Goal: Task Accomplishment & Management: Manage account settings

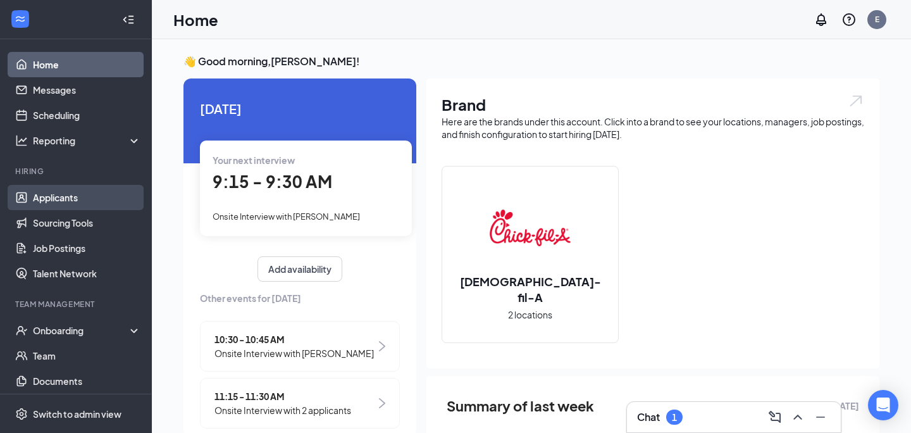
click at [87, 196] on link "Applicants" at bounding box center [87, 197] width 108 height 25
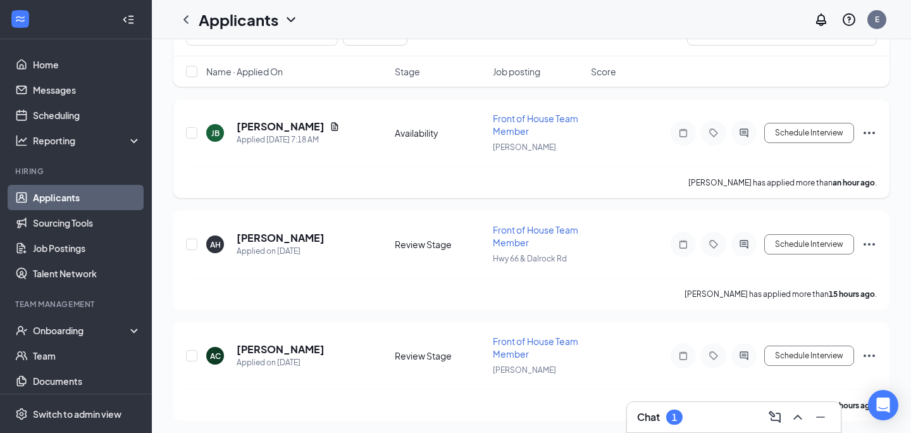
scroll to position [170, 0]
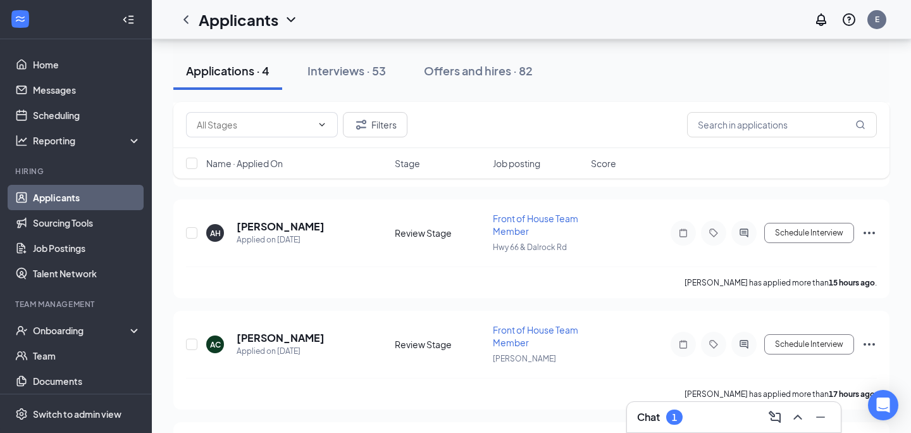
click at [693, 413] on div "Chat 1" at bounding box center [734, 417] width 194 height 20
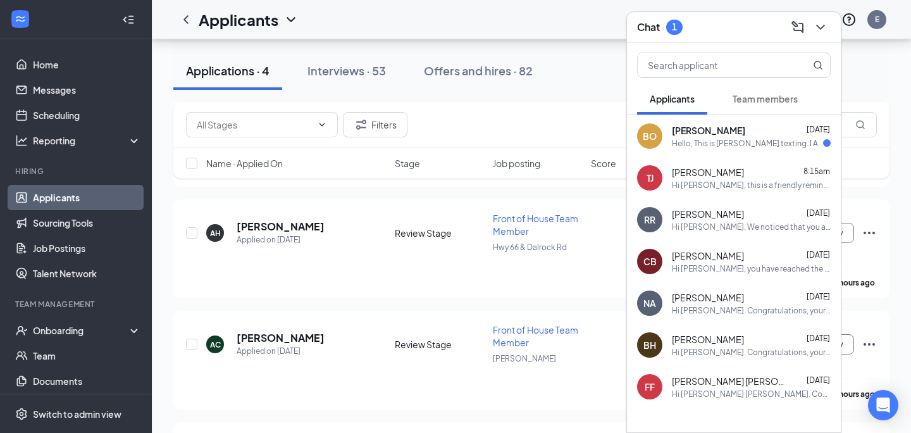
click at [722, 151] on div "[PERSON_NAME] [DATE] Hello, This is [PERSON_NAME] texting. I Am currently in hi…" at bounding box center [734, 136] width 214 height 42
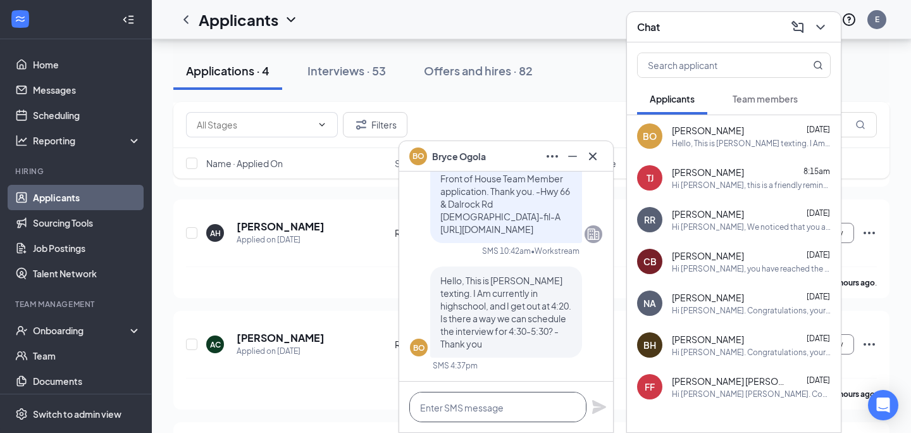
click at [487, 405] on textarea at bounding box center [497, 407] width 177 height 30
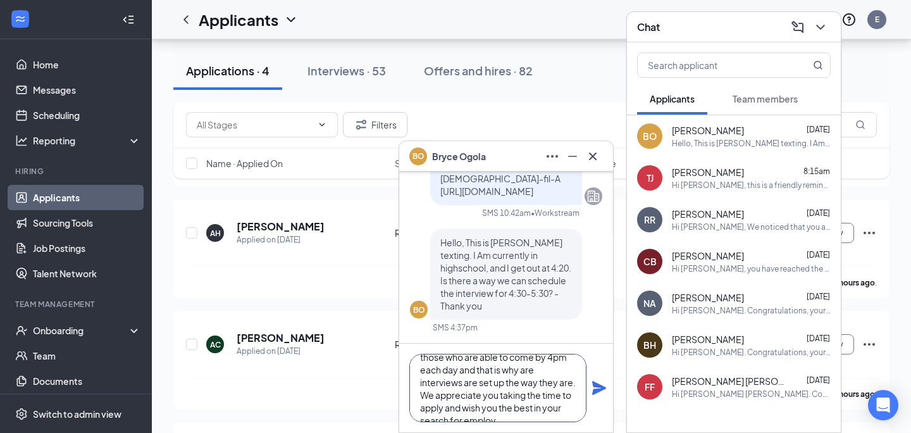
scroll to position [38, 0]
type textarea "Hi [PERSON_NAME], we do only hire those who are able to come by 4pm each day an…"
click at [595, 389] on icon "Plane" at bounding box center [599, 388] width 14 height 14
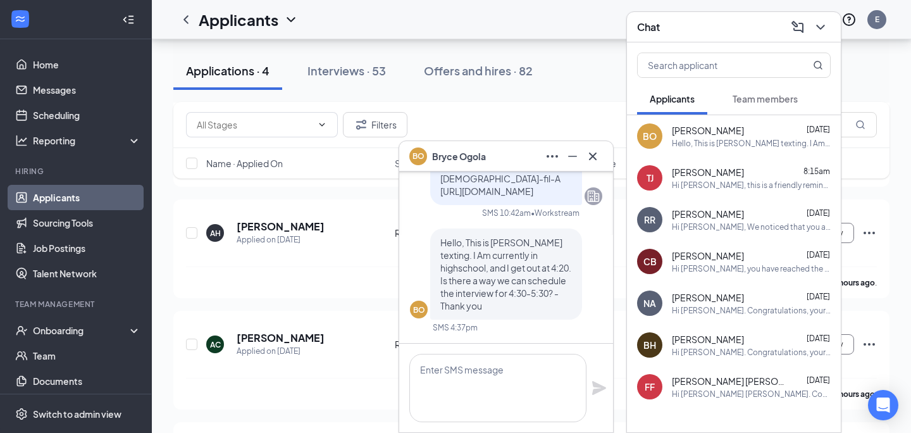
scroll to position [0, 0]
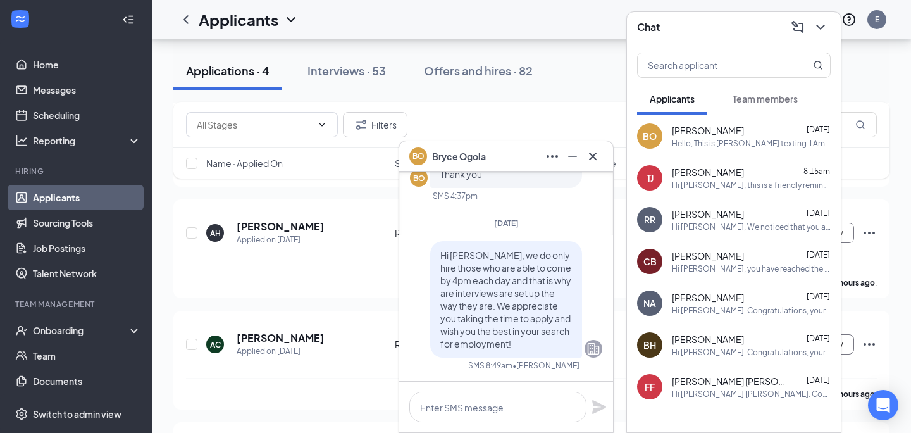
click at [606, 151] on div "[PERSON_NAME]" at bounding box center [506, 156] width 214 height 30
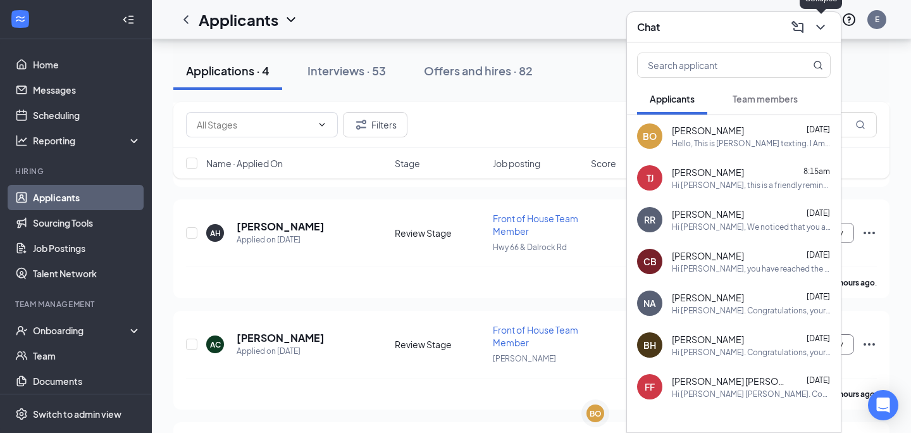
click at [814, 25] on icon "ChevronDown" at bounding box center [820, 27] width 15 height 15
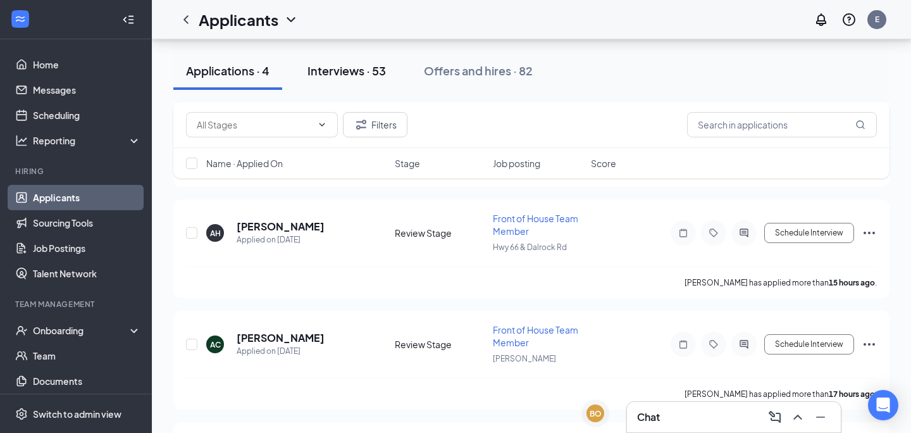
click at [328, 78] on button "Interviews · 53" at bounding box center [347, 71] width 104 height 38
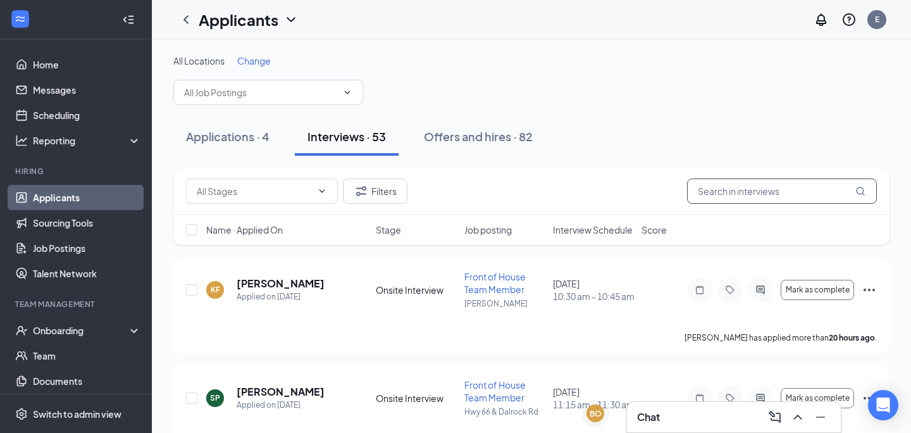
click at [754, 198] on input "text" at bounding box center [782, 190] width 190 height 25
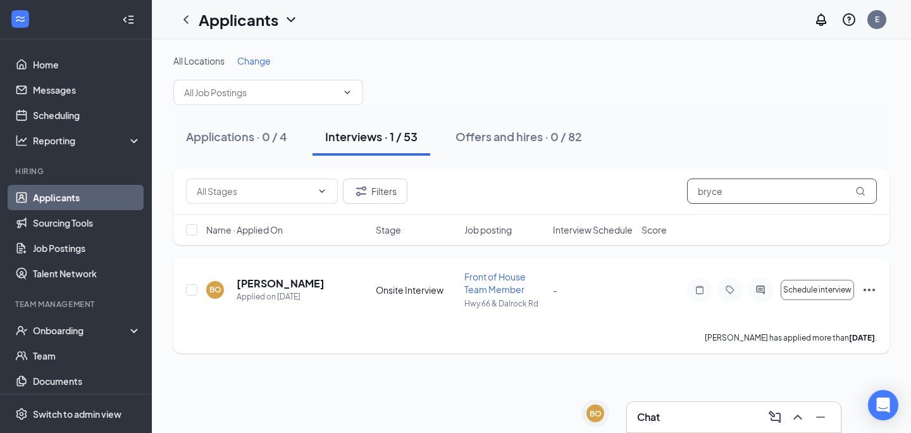
type input "bryce"
click at [865, 290] on icon "Ellipses" at bounding box center [869, 290] width 11 height 3
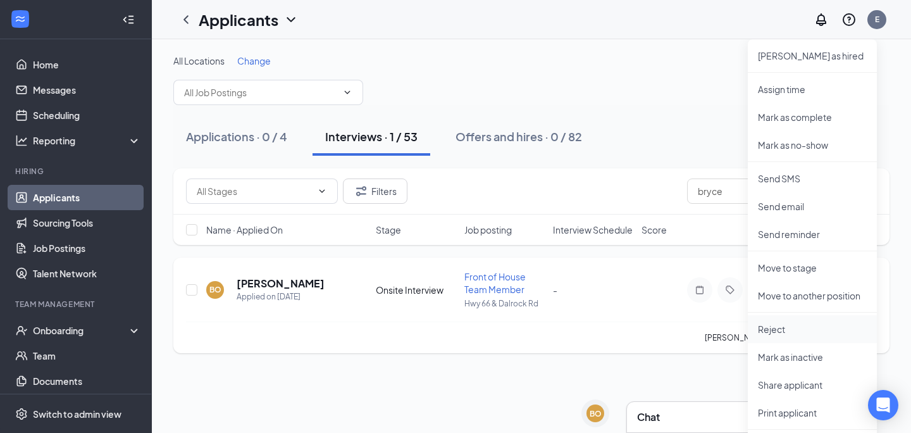
click at [793, 340] on li "Reject" at bounding box center [812, 329] width 129 height 28
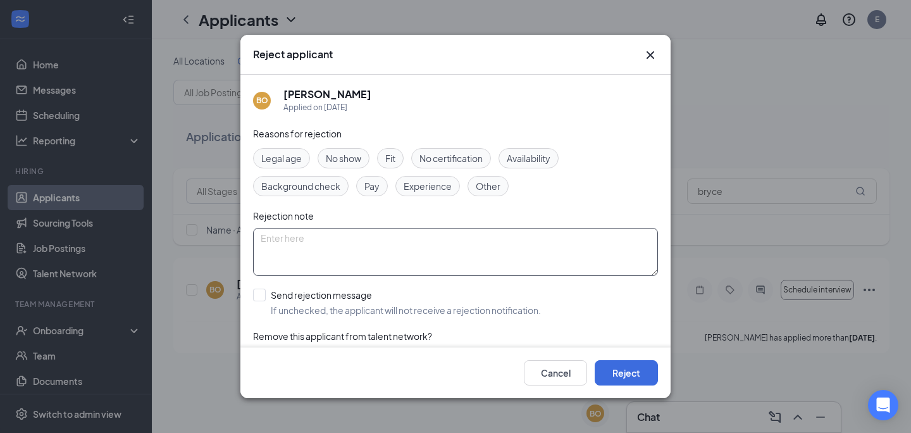
click at [392, 259] on textarea at bounding box center [455, 252] width 405 height 48
type textarea "Can only get to work by 4:45pm/5"
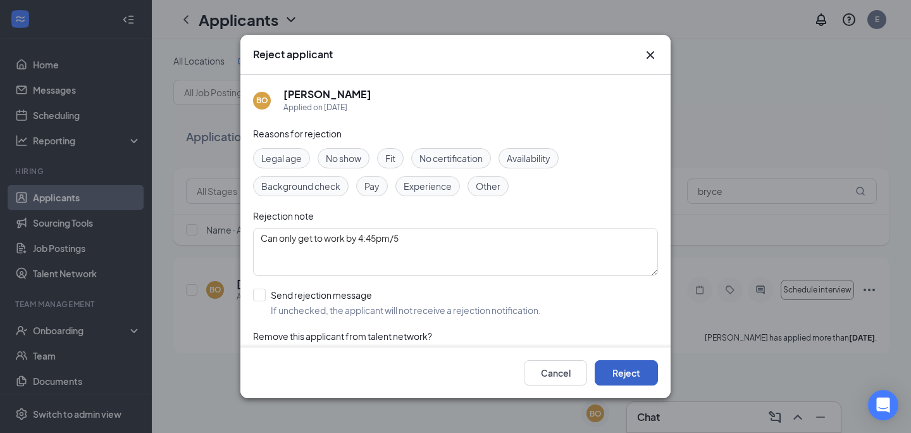
click at [626, 370] on button "Reject" at bounding box center [626, 372] width 63 height 25
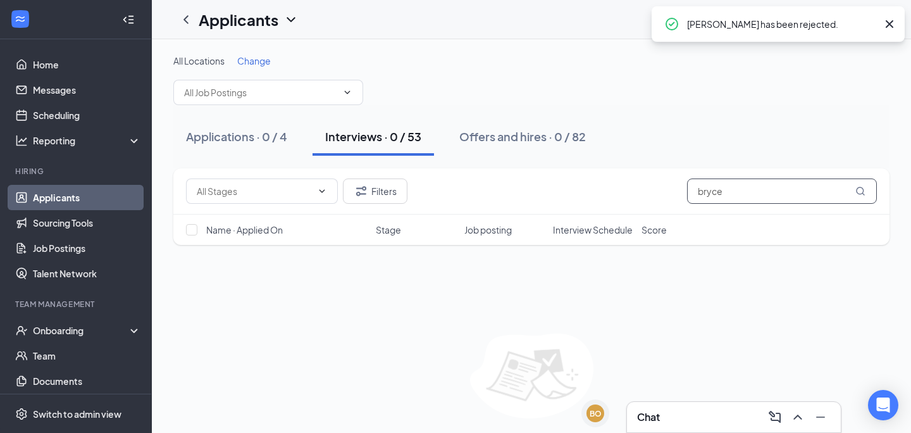
click at [773, 196] on input "bryce" at bounding box center [782, 190] width 190 height 25
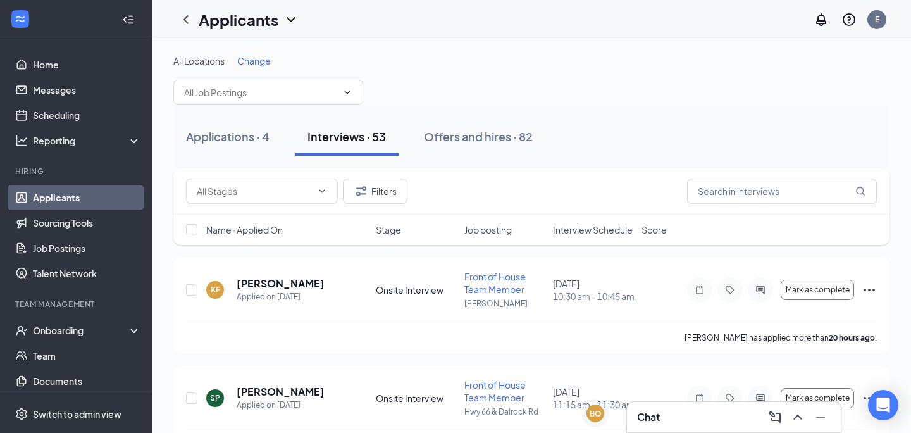
click at [577, 239] on div "Name · Applied On Stage Job posting Interview Schedule Score" at bounding box center [531, 229] width 716 height 30
click at [575, 232] on span "Interview Schedule" at bounding box center [593, 229] width 80 height 13
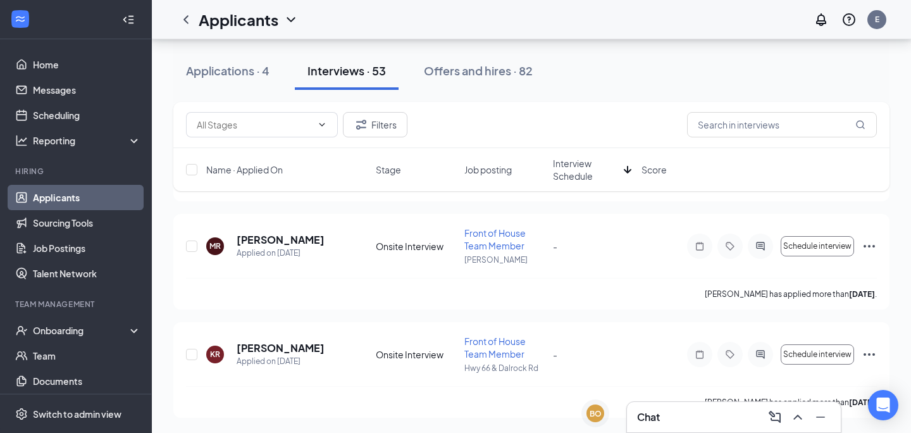
scroll to position [5466, 0]
click at [597, 421] on div "BO" at bounding box center [596, 413] width 18 height 18
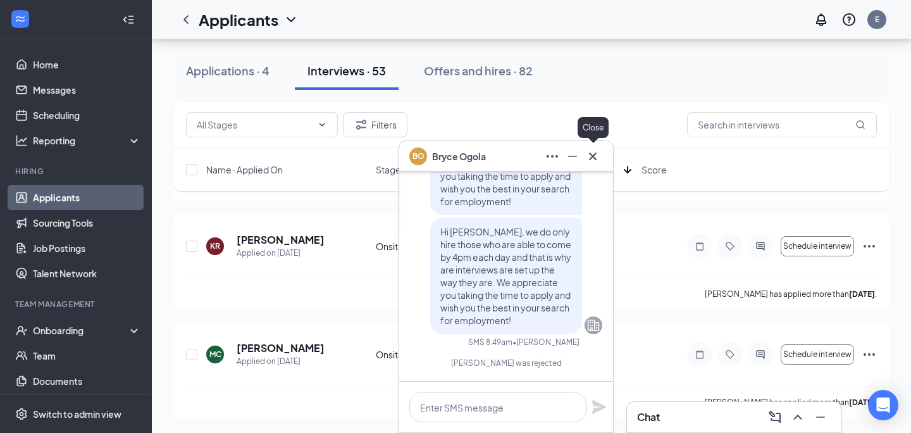
click at [593, 165] on button at bounding box center [593, 156] width 20 height 20
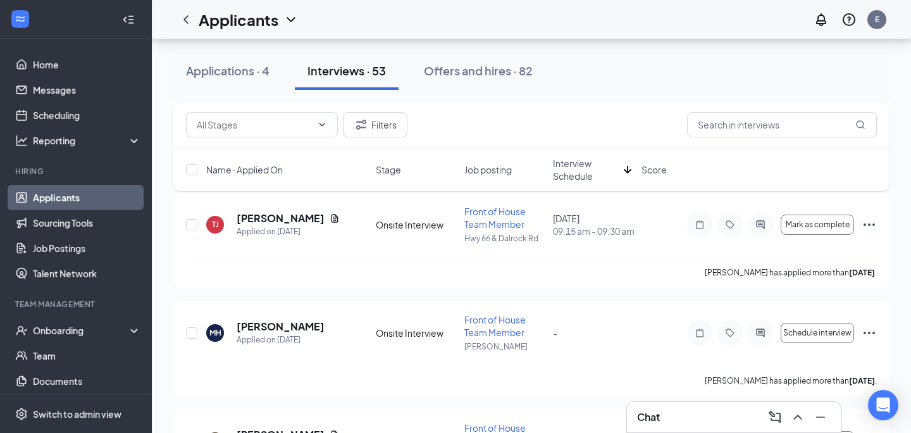
scroll to position [4945, 0]
click at [256, 78] on button "Applications · 4" at bounding box center [227, 71] width 109 height 38
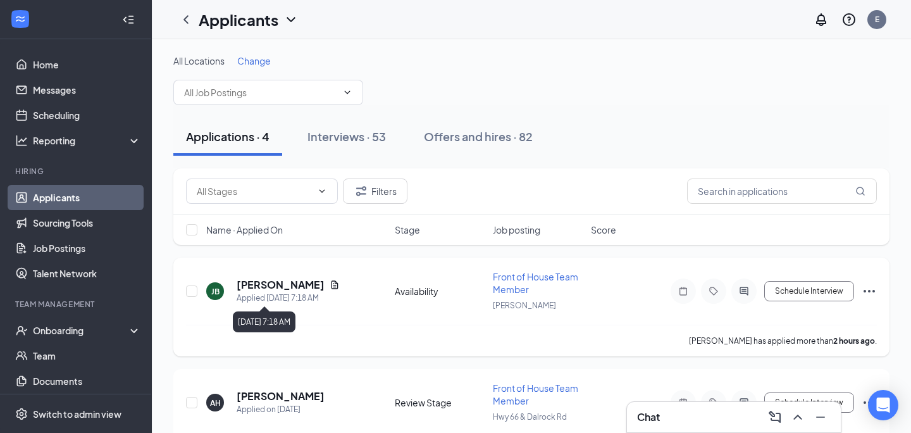
click at [295, 293] on div "Applied [DATE] 7:18 AM" at bounding box center [288, 298] width 103 height 13
click at [292, 278] on h5 "[PERSON_NAME]" at bounding box center [281, 285] width 88 height 14
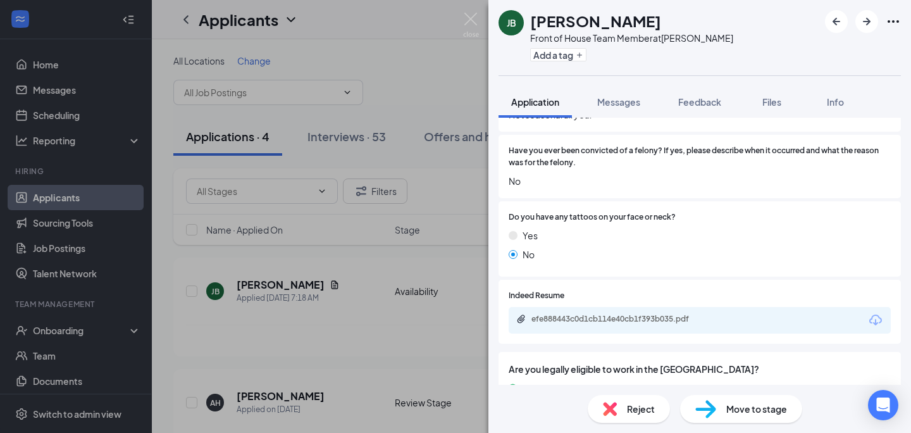
scroll to position [487, 0]
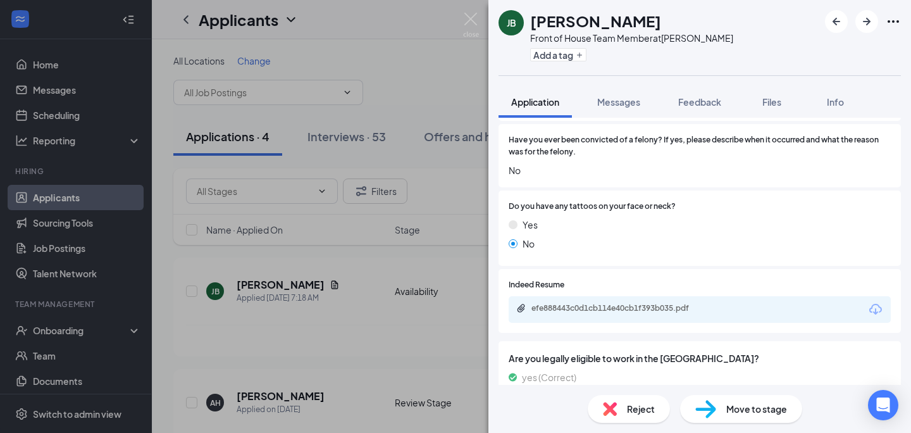
click at [598, 303] on div "efe888443c0d1cb114e40cb1f393b035.pdf" at bounding box center [618, 309] width 205 height 12
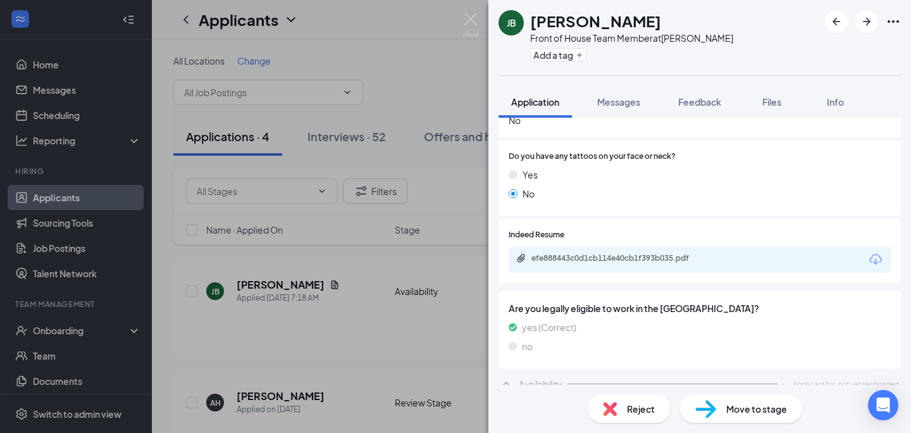
scroll to position [537, 0]
click at [869, 23] on icon "ArrowRight" at bounding box center [866, 21] width 15 height 15
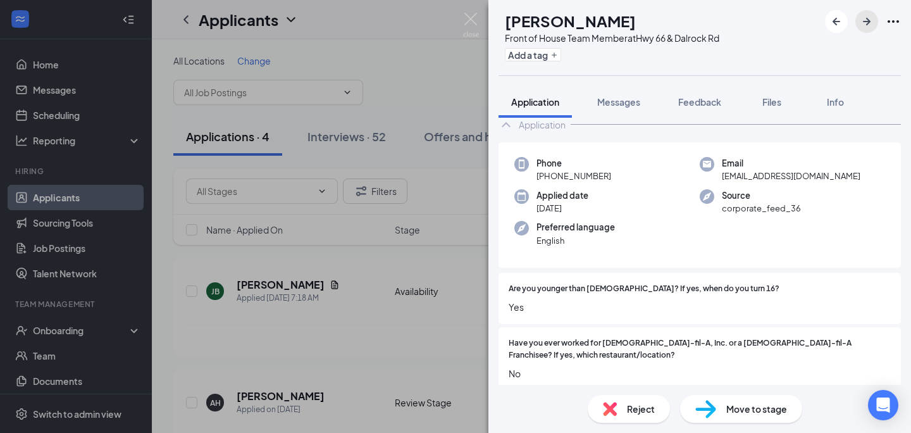
scroll to position [42, 0]
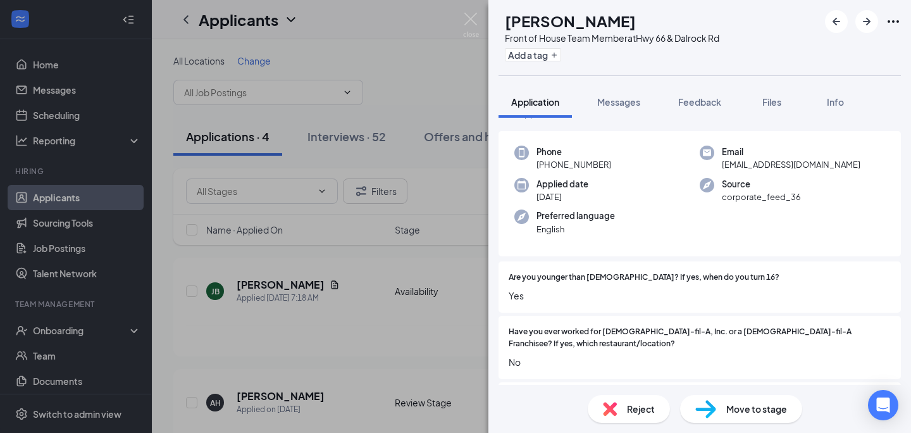
click at [623, 401] on div "Reject" at bounding box center [629, 409] width 82 height 28
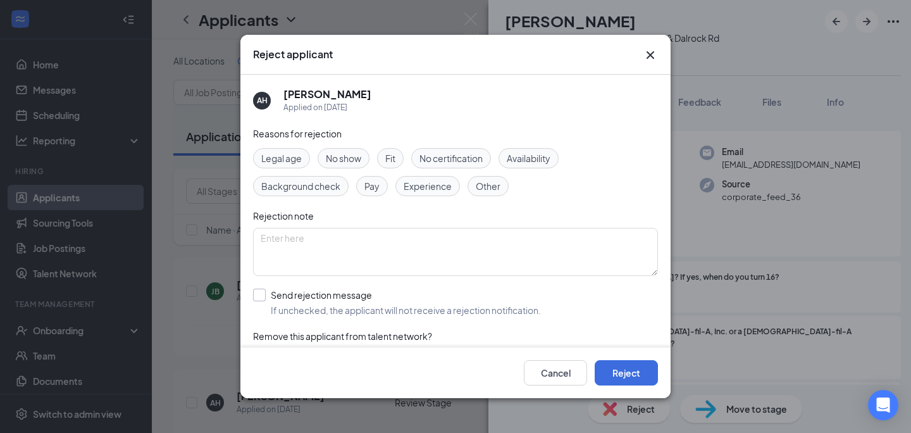
click at [452, 311] on input "Send rejection message If unchecked, the applicant will not receive a rejection…" at bounding box center [397, 303] width 288 height 28
checkbox input "true"
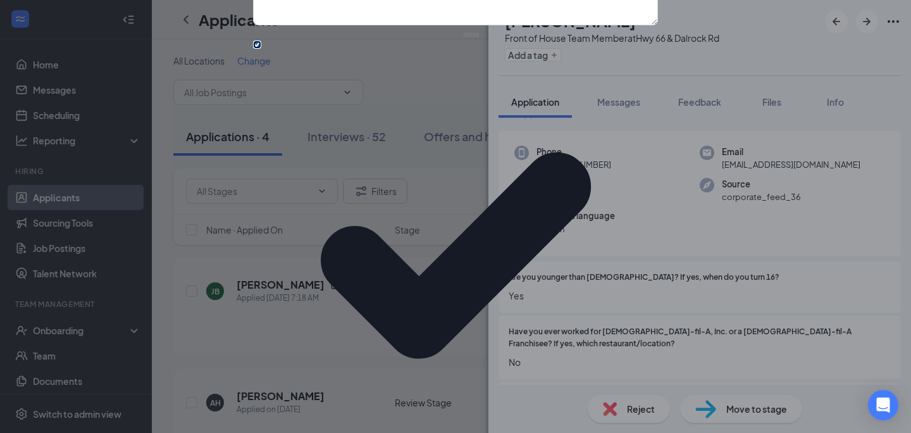
scroll to position [90, 0]
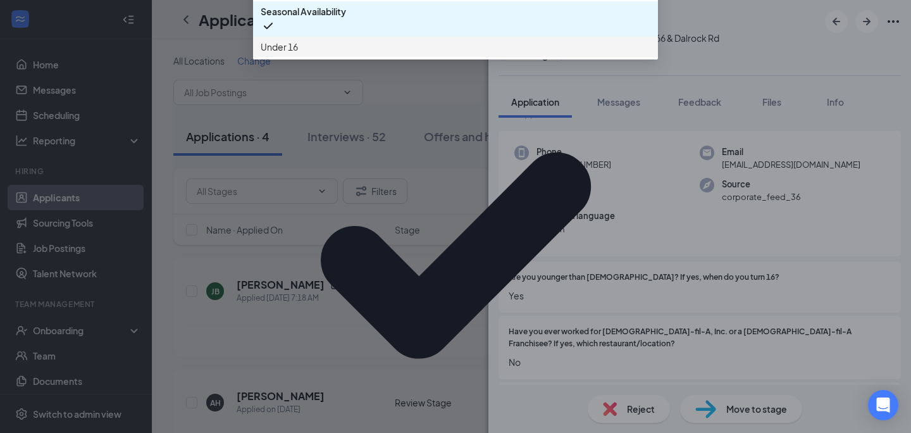
click at [397, 54] on span "Under 16" at bounding box center [456, 47] width 390 height 14
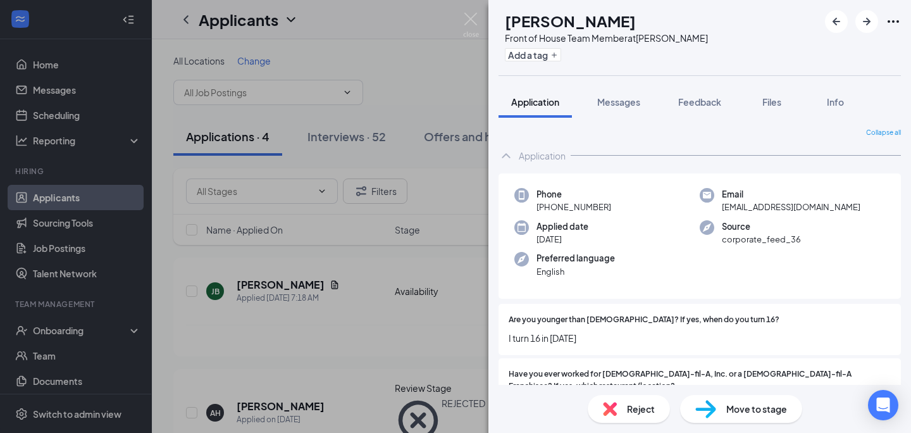
click at [622, 404] on div "Reject" at bounding box center [629, 409] width 82 height 28
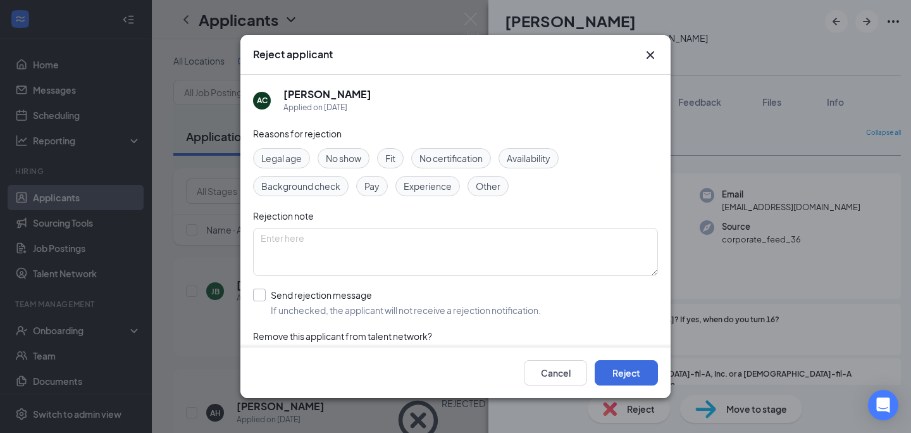
click at [410, 294] on input "Send rejection message If unchecked, the applicant will not receive a rejection…" at bounding box center [397, 303] width 288 height 28
checkbox input "true"
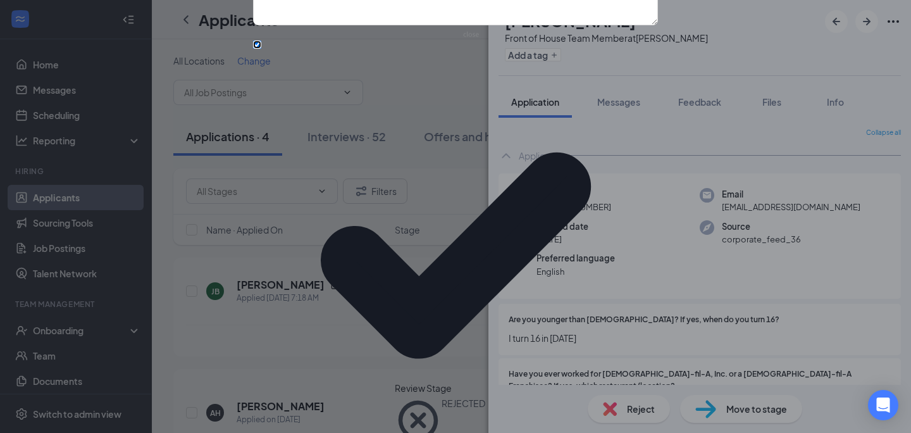
scroll to position [51, 0]
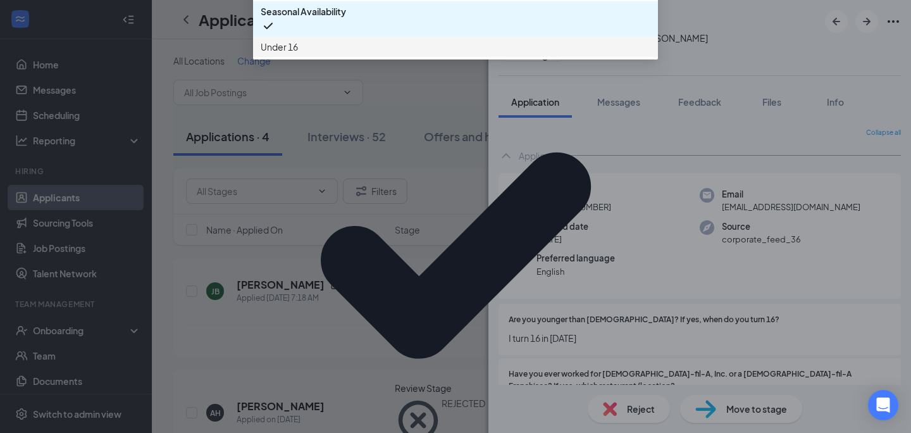
click at [381, 54] on span "Under 16" at bounding box center [456, 47] width 390 height 14
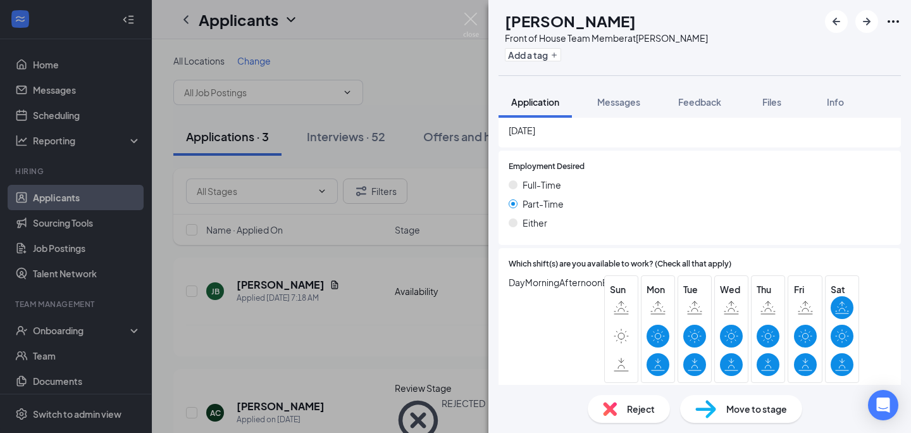
scroll to position [785, 0]
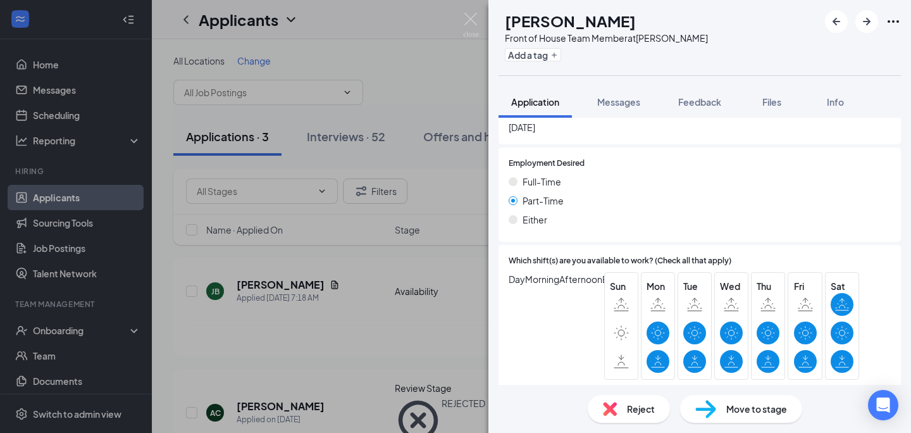
click at [711, 407] on img at bounding box center [705, 409] width 21 height 18
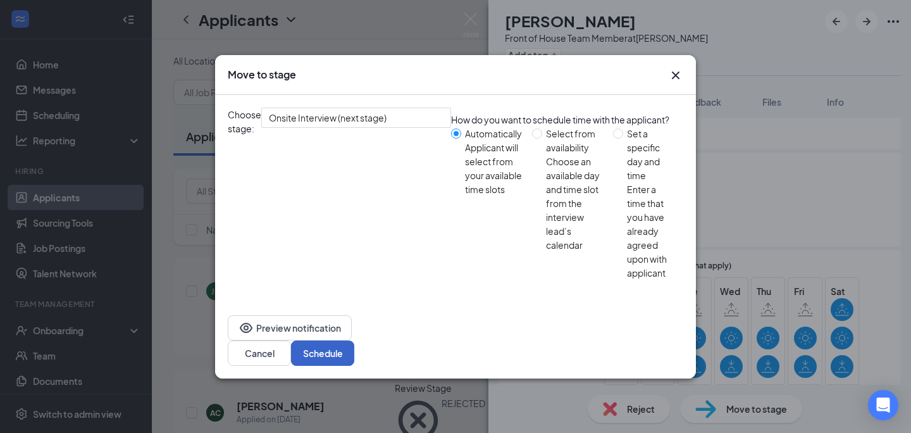
click at [354, 340] on button "Schedule" at bounding box center [322, 352] width 63 height 25
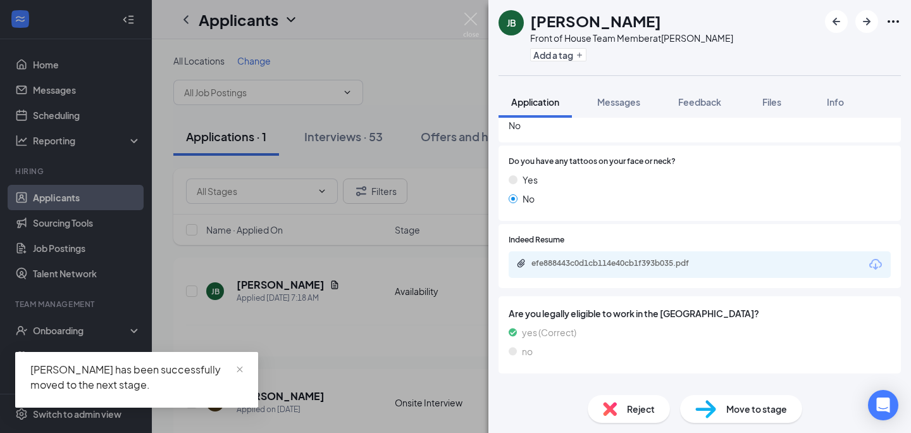
scroll to position [537, 0]
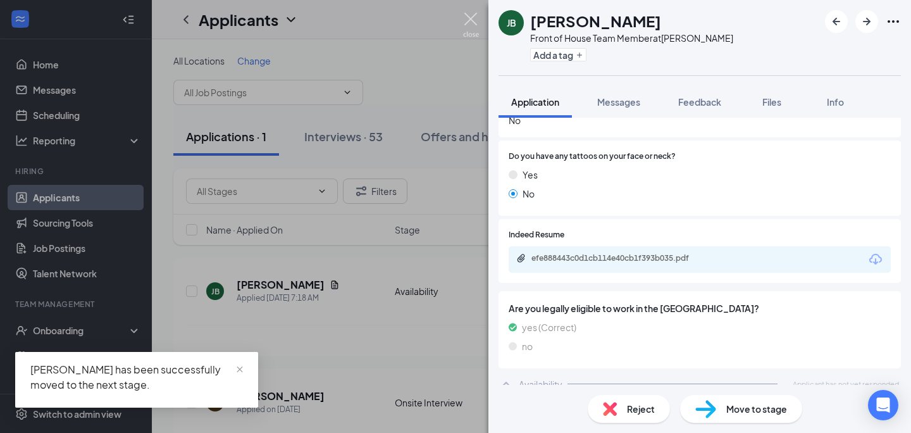
click at [471, 25] on img at bounding box center [471, 25] width 16 height 25
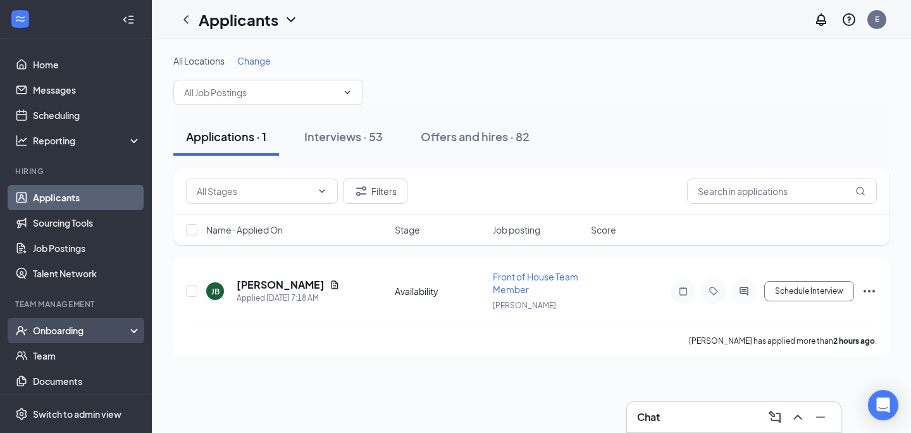
click at [45, 339] on div "Onboarding" at bounding box center [76, 330] width 152 height 25
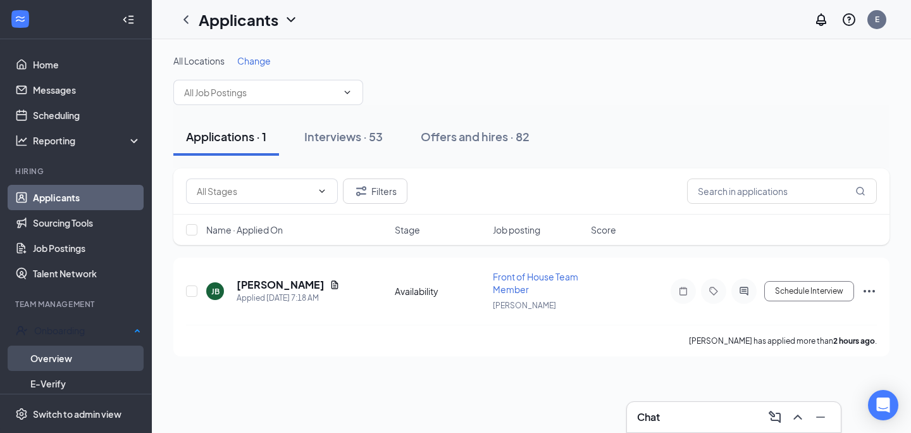
click at [67, 359] on link "Overview" at bounding box center [85, 357] width 111 height 25
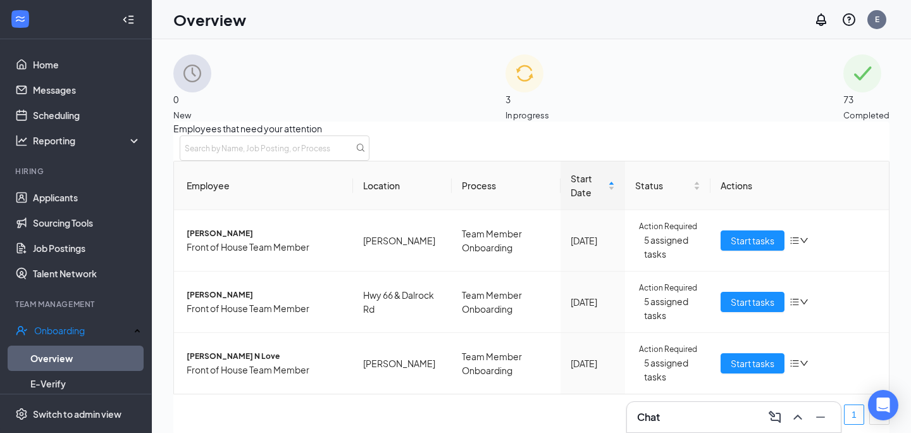
click at [549, 109] on span "In progress" at bounding box center [528, 115] width 44 height 13
click at [764, 247] on span "Start tasks" at bounding box center [753, 240] width 44 height 14
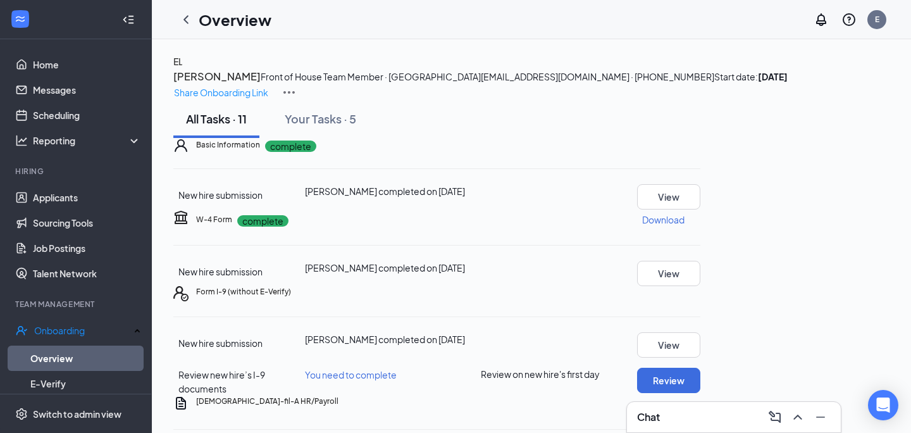
click at [817, 71] on div "EL [PERSON_NAME] Front of House Team Member · [PERSON_NAME] [EMAIL_ADDRESS][DOM…" at bounding box center [531, 77] width 716 height 46
click at [268, 85] on p "Share Onboarding Link" at bounding box center [221, 92] width 94 height 14
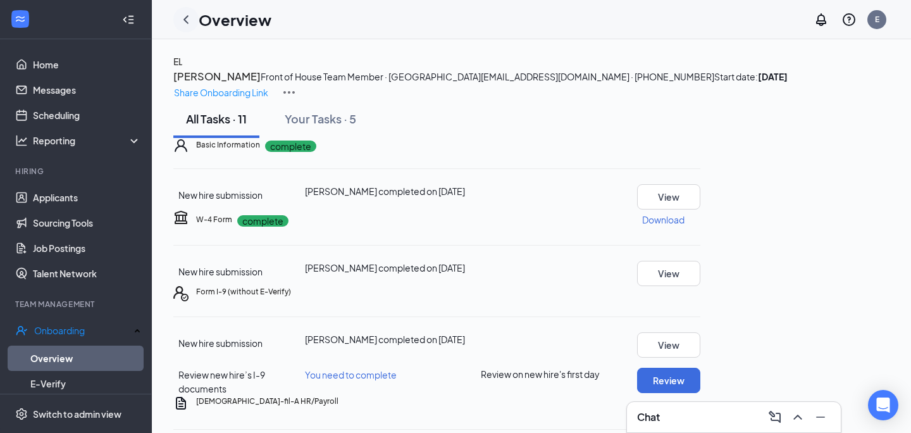
click at [182, 14] on icon "ChevronLeft" at bounding box center [185, 19] width 15 height 15
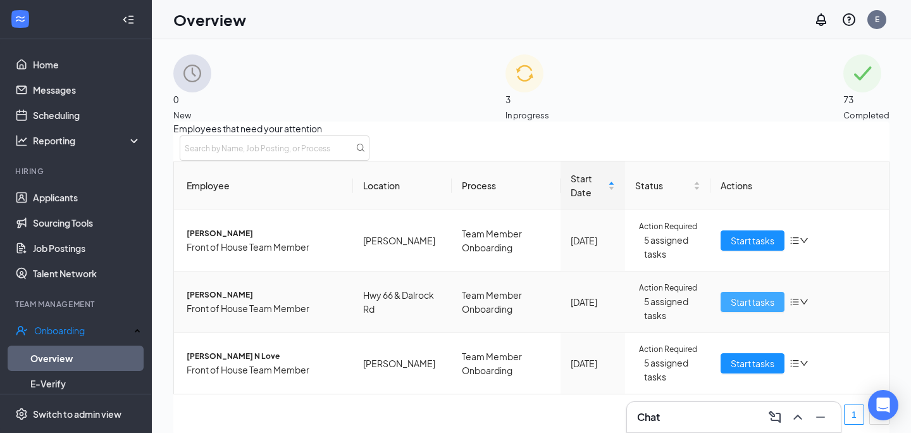
click at [750, 309] on span "Start tasks" at bounding box center [753, 302] width 44 height 14
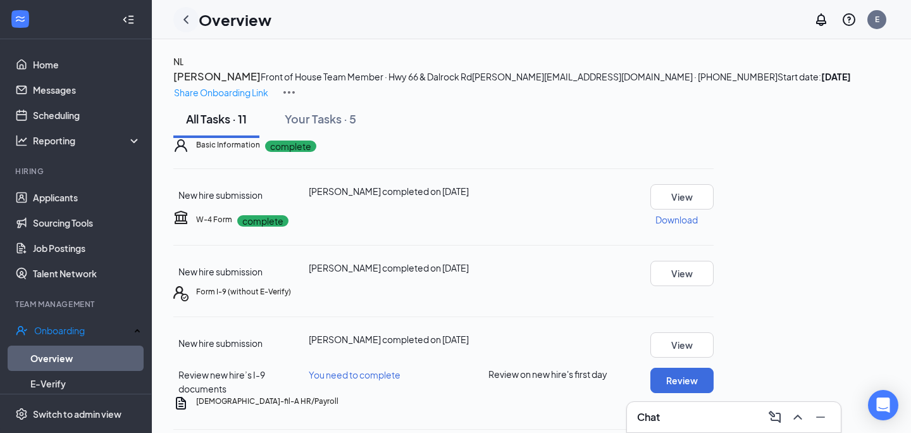
click at [189, 19] on icon "ChevronLeft" at bounding box center [185, 19] width 15 height 15
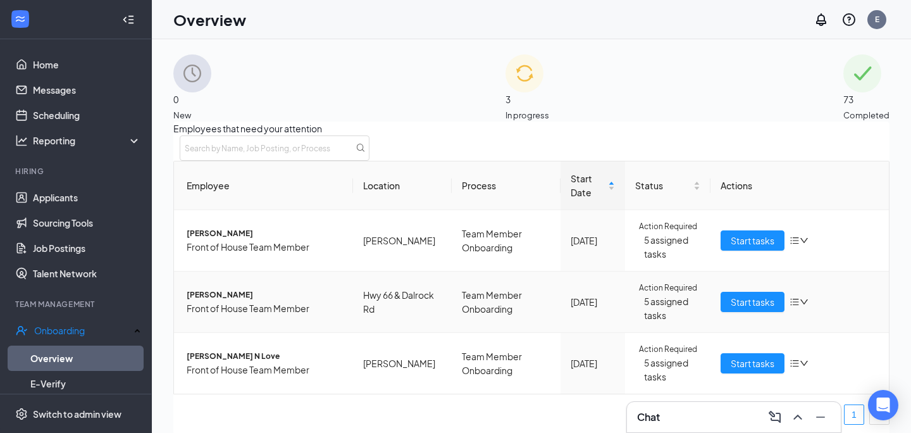
scroll to position [53, 0]
click at [750, 359] on span "Start tasks" at bounding box center [753, 363] width 44 height 14
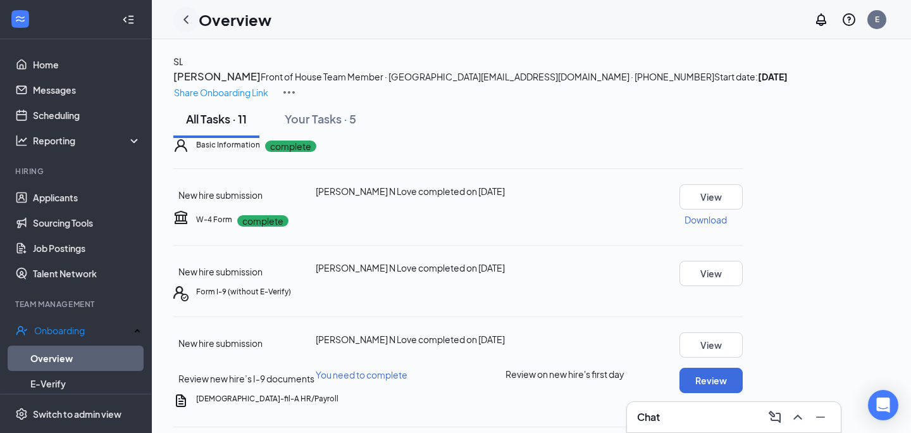
click at [190, 27] on div at bounding box center [185, 19] width 25 height 25
click at [186, 21] on icon "ChevronLeft" at bounding box center [185, 19] width 5 height 8
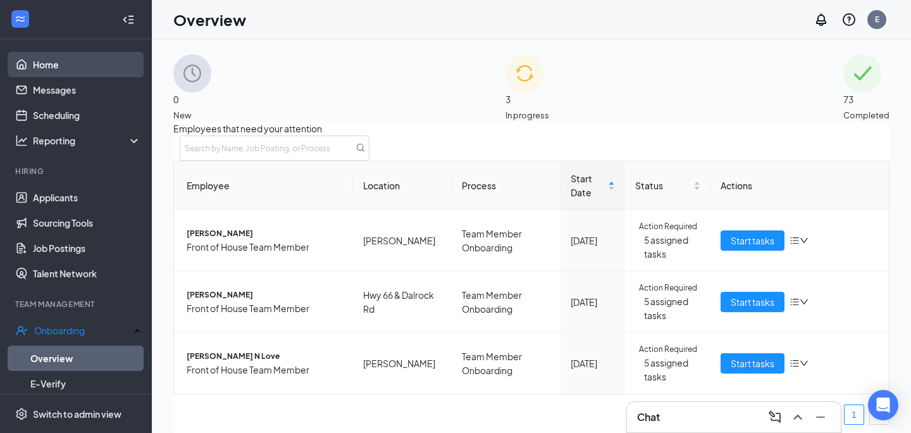
click at [91, 53] on link "Home" at bounding box center [87, 64] width 108 height 25
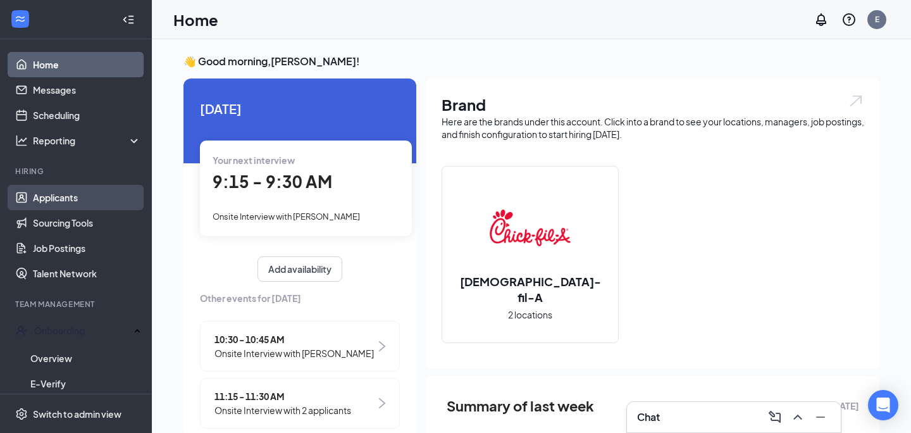
click at [37, 198] on link "Applicants" at bounding box center [87, 197] width 108 height 25
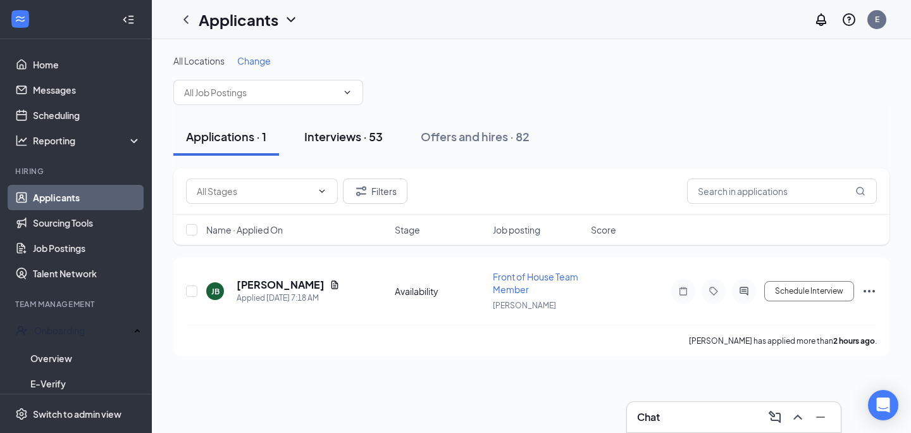
click at [359, 135] on div "Interviews · 53" at bounding box center [343, 136] width 78 height 16
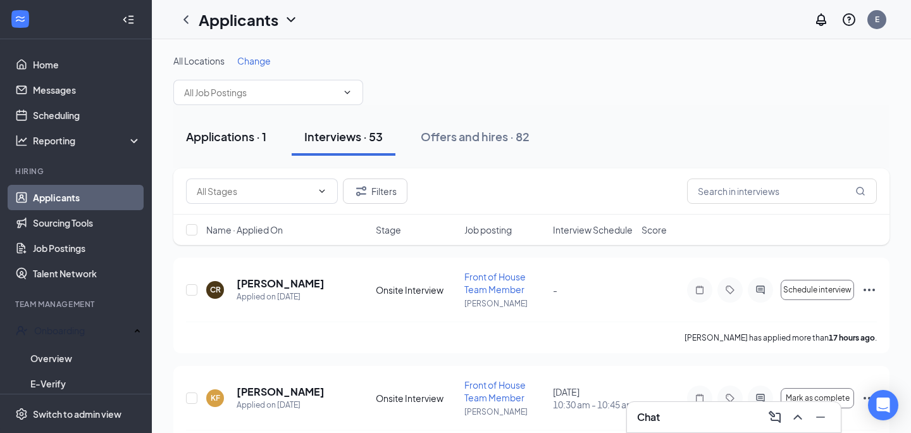
click at [233, 130] on div "Applications · 1" at bounding box center [226, 136] width 80 height 16
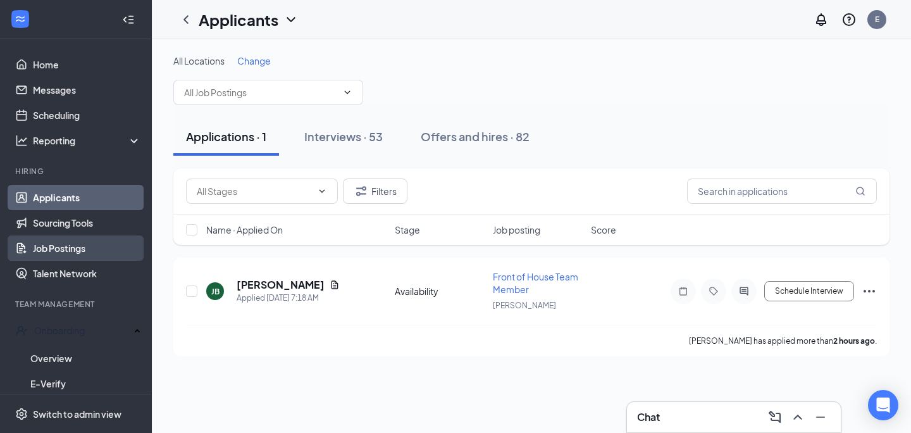
click at [72, 243] on link "Job Postings" at bounding box center [87, 247] width 108 height 25
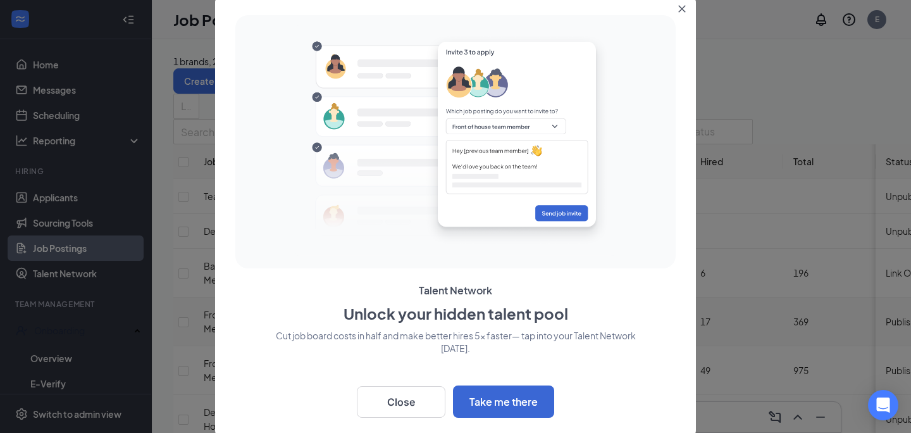
scroll to position [144, 0]
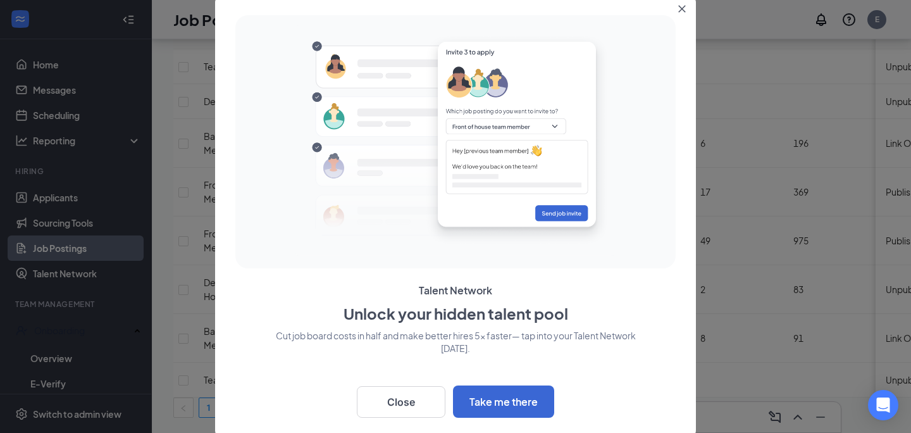
click at [678, 11] on icon "Close" at bounding box center [682, 9] width 8 height 8
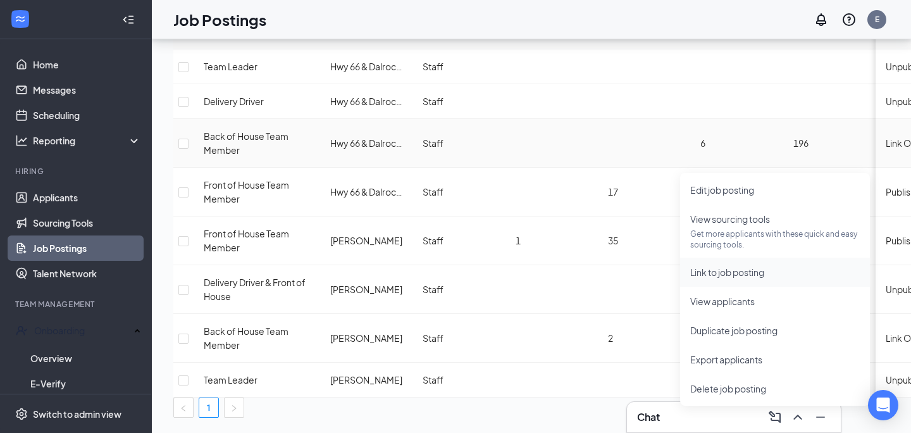
click at [755, 266] on span "Link to job posting" at bounding box center [727, 271] width 74 height 11
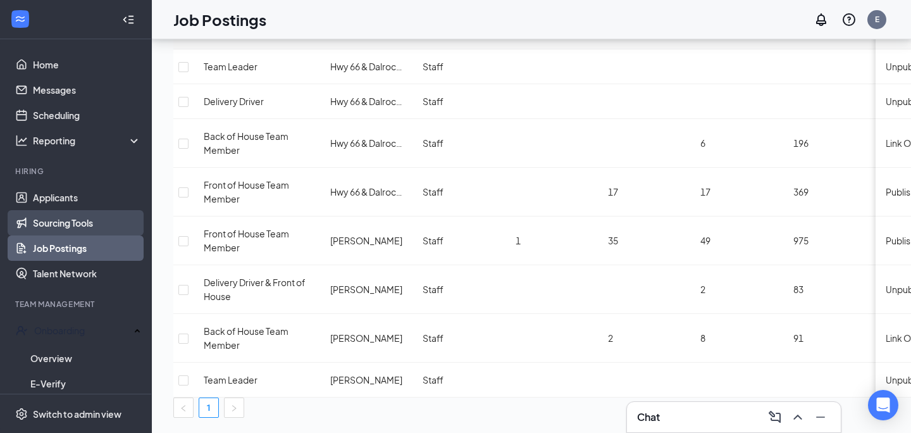
click at [91, 214] on link "Sourcing Tools" at bounding box center [87, 222] width 108 height 25
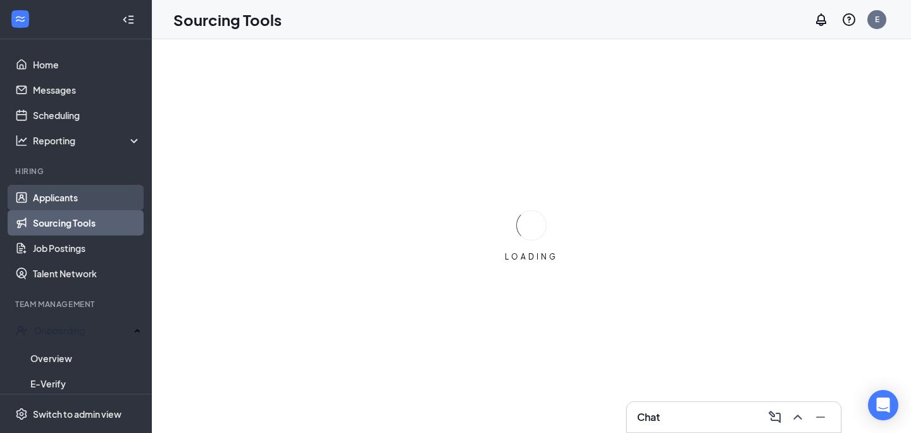
click at [90, 204] on link "Applicants" at bounding box center [87, 197] width 108 height 25
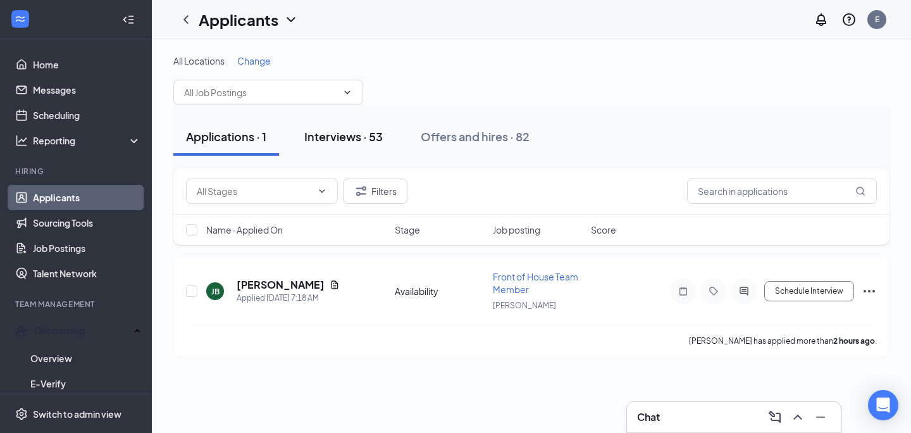
click at [339, 139] on div "Interviews · 53" at bounding box center [343, 136] width 78 height 16
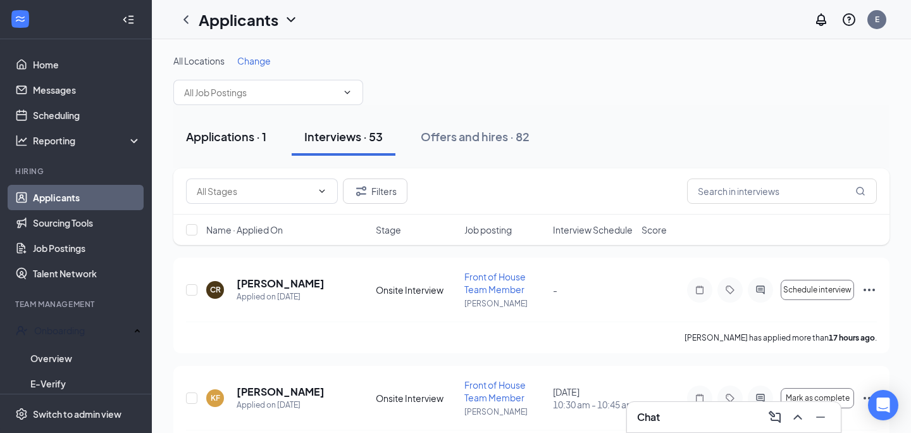
click at [261, 142] on div "Applications · 1" at bounding box center [226, 136] width 80 height 16
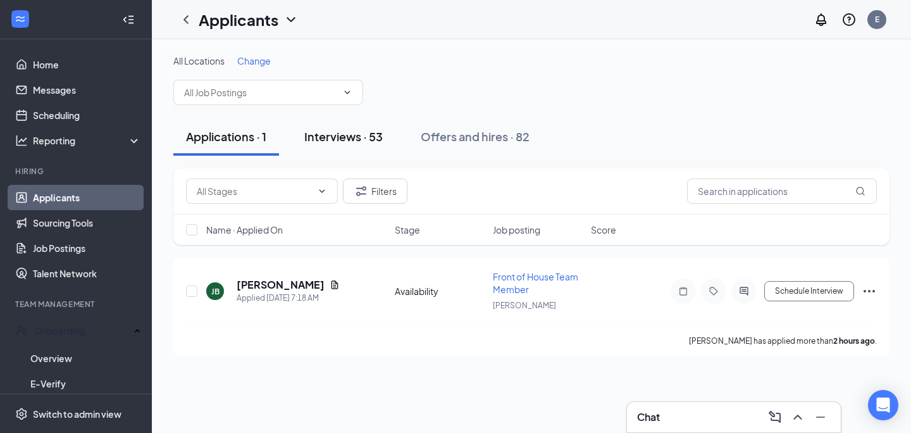
click at [345, 126] on button "Interviews · 53" at bounding box center [344, 137] width 104 height 38
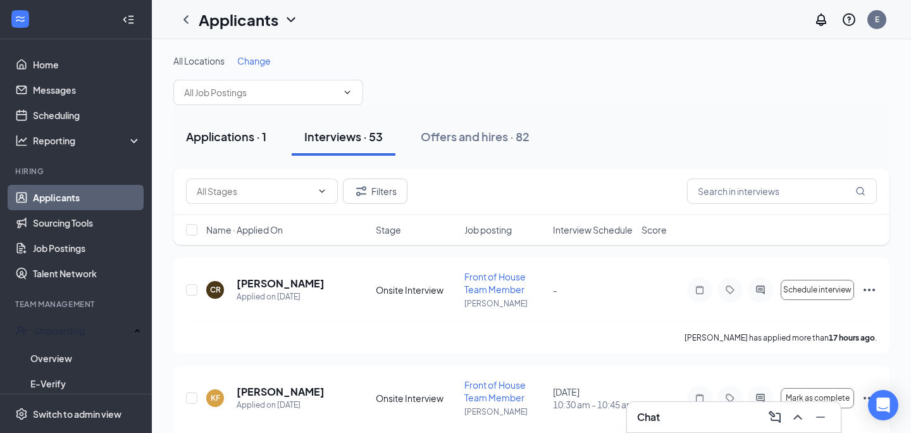
click at [243, 135] on div "Applications · 1" at bounding box center [226, 136] width 80 height 16
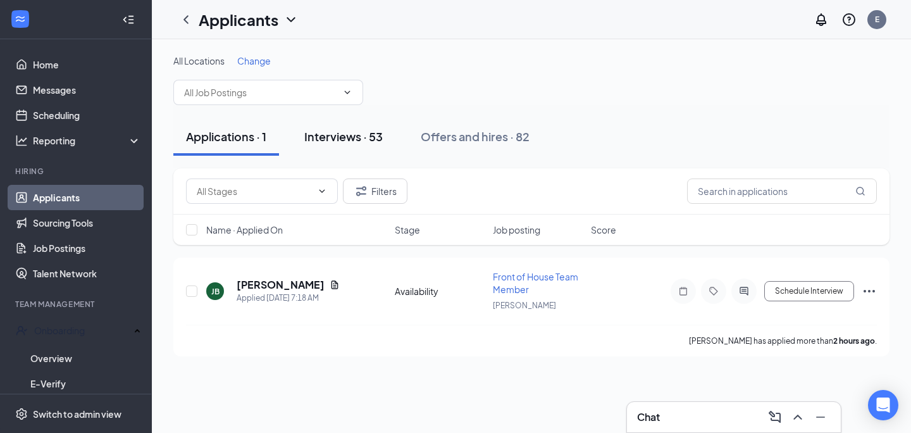
click at [352, 146] on button "Interviews · 53" at bounding box center [344, 137] width 104 height 38
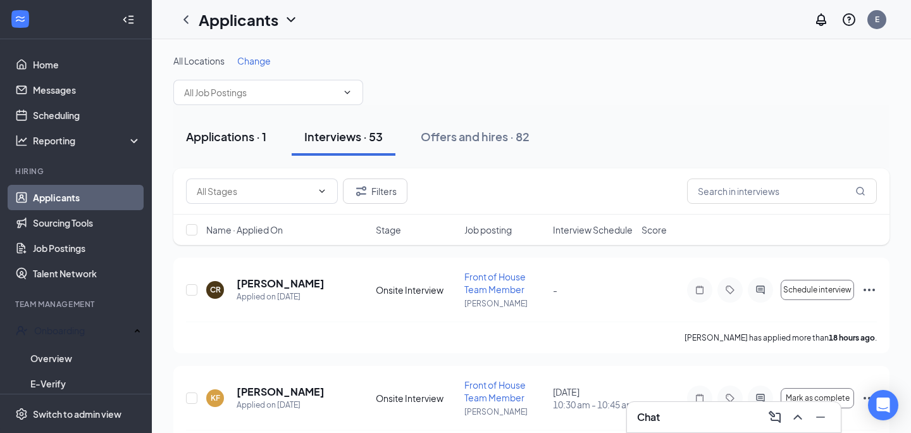
click at [225, 131] on div "Applications · 1" at bounding box center [226, 136] width 80 height 16
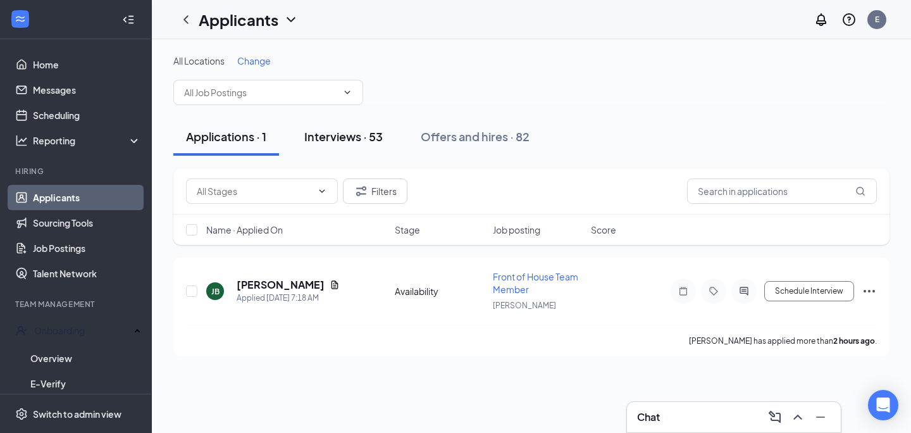
click at [361, 136] on div "Interviews · 53" at bounding box center [343, 136] width 78 height 16
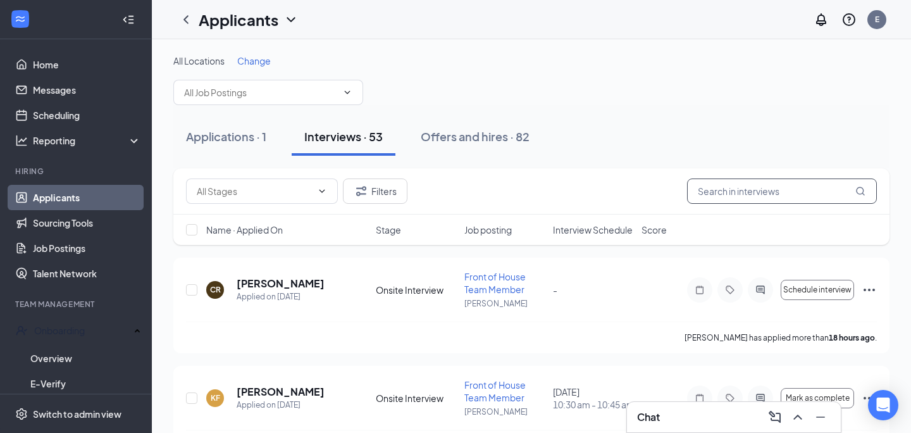
click at [739, 188] on input "text" at bounding box center [782, 190] width 190 height 25
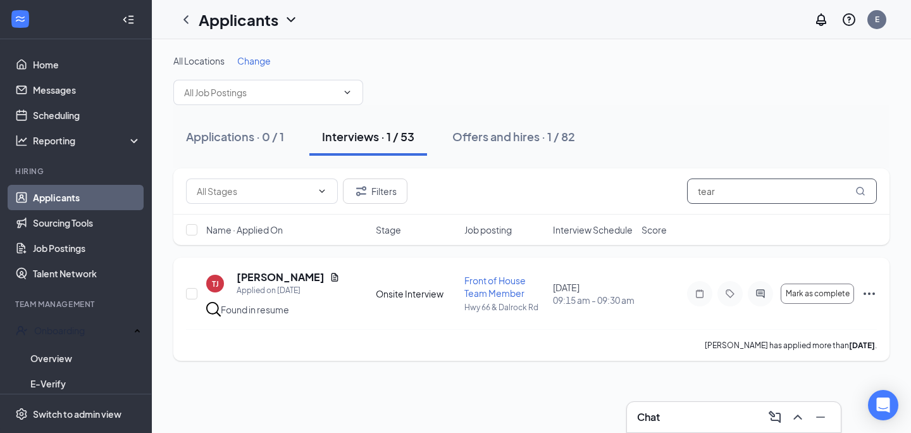
type input "tear"
click at [869, 294] on icon "Ellipses" at bounding box center [869, 293] width 15 height 15
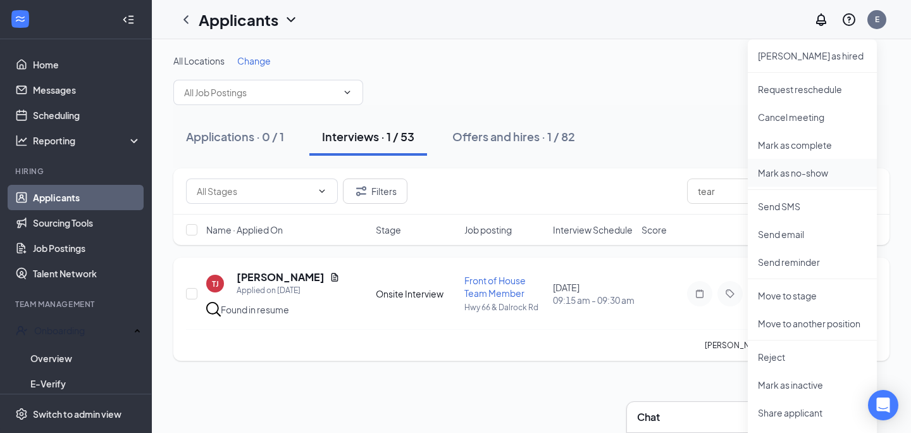
click at [789, 178] on p "Mark as no-show" at bounding box center [812, 172] width 109 height 13
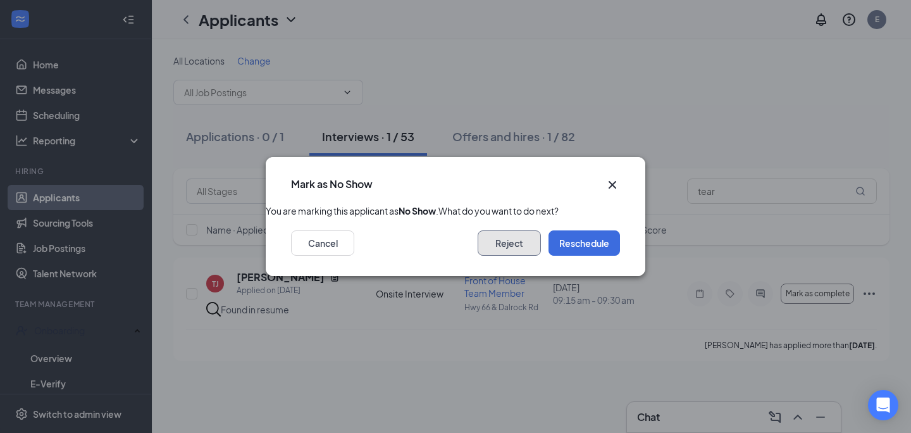
click at [504, 256] on button "Reject" at bounding box center [509, 242] width 63 height 25
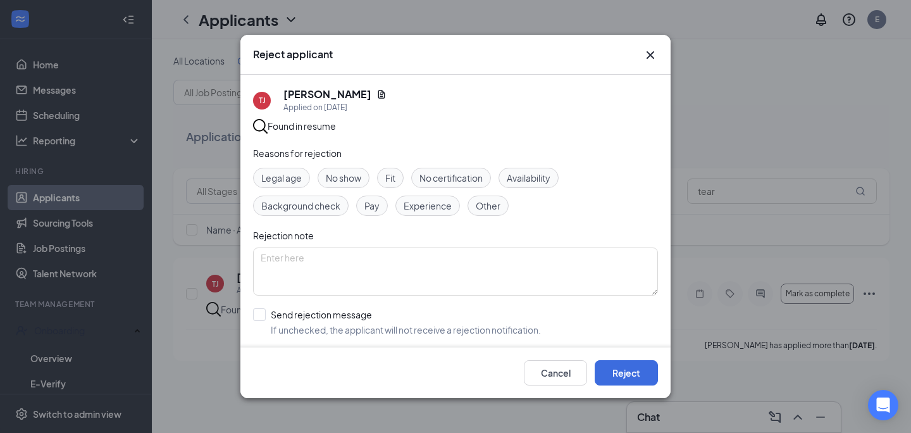
click at [347, 173] on span "No show" at bounding box center [343, 178] width 35 height 14
click at [262, 322] on input "Send rejection message If unchecked, the applicant will not receive a rejection…" at bounding box center [397, 322] width 288 height 28
checkbox input "true"
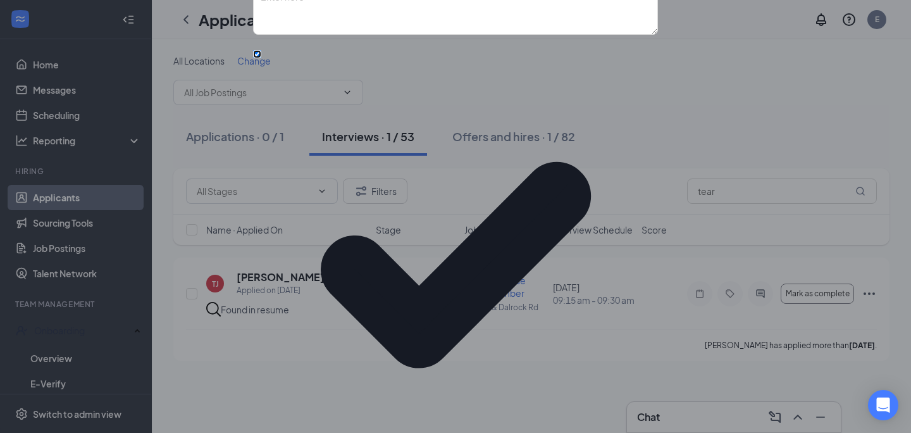
scroll to position [121, 0]
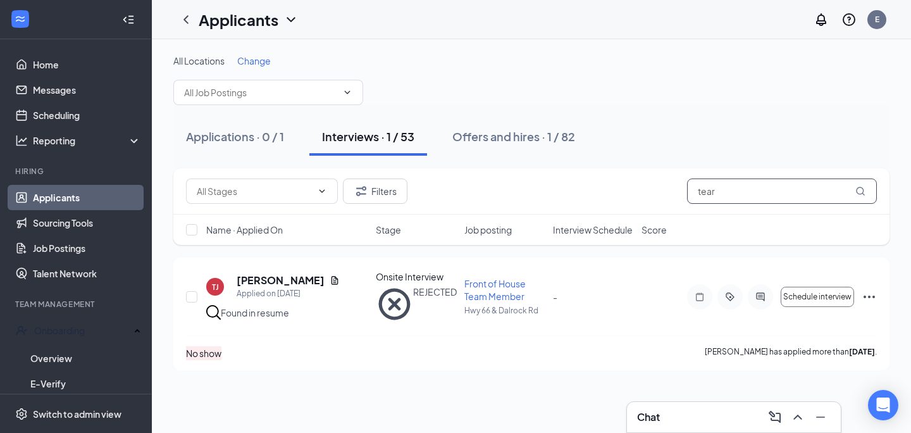
click at [805, 192] on input "tear" at bounding box center [782, 190] width 190 height 25
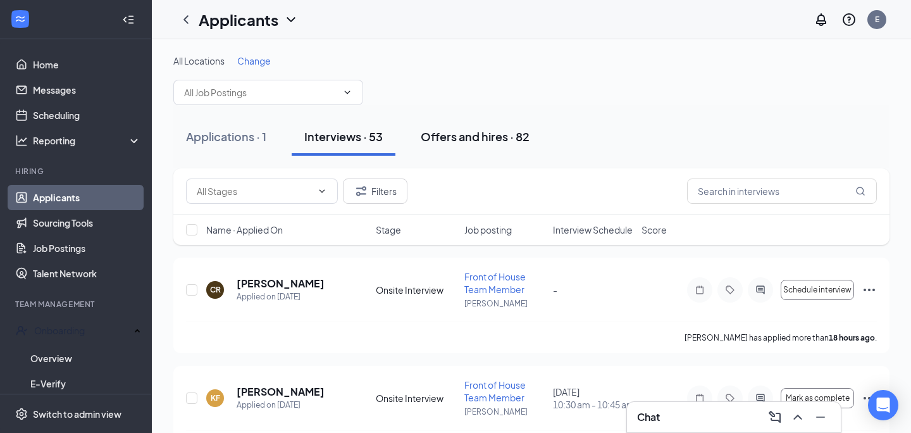
click at [439, 138] on div "Offers and hires · 82" at bounding box center [475, 136] width 109 height 16
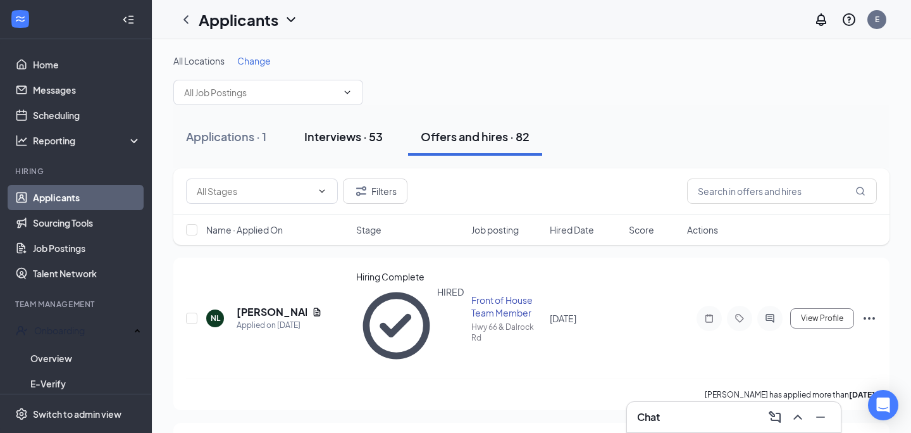
click at [355, 138] on div "Interviews · 53" at bounding box center [343, 136] width 78 height 16
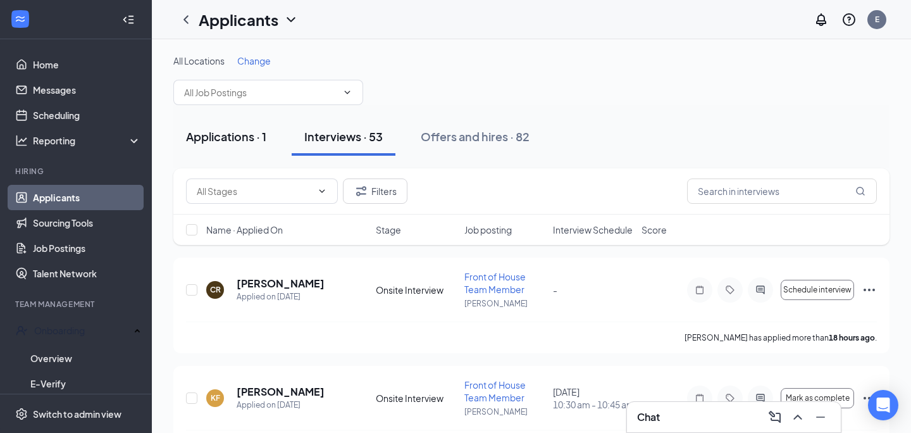
click at [247, 143] on div "Applications · 1" at bounding box center [226, 136] width 80 height 16
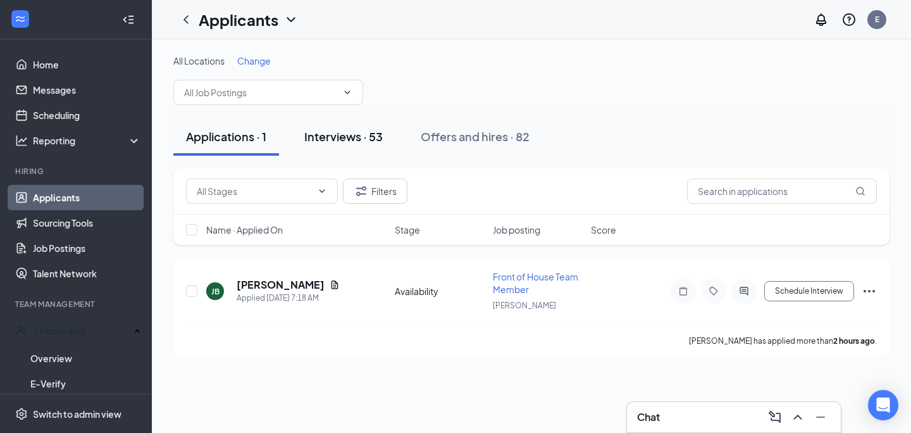
click at [331, 132] on div "Interviews · 53" at bounding box center [343, 136] width 78 height 16
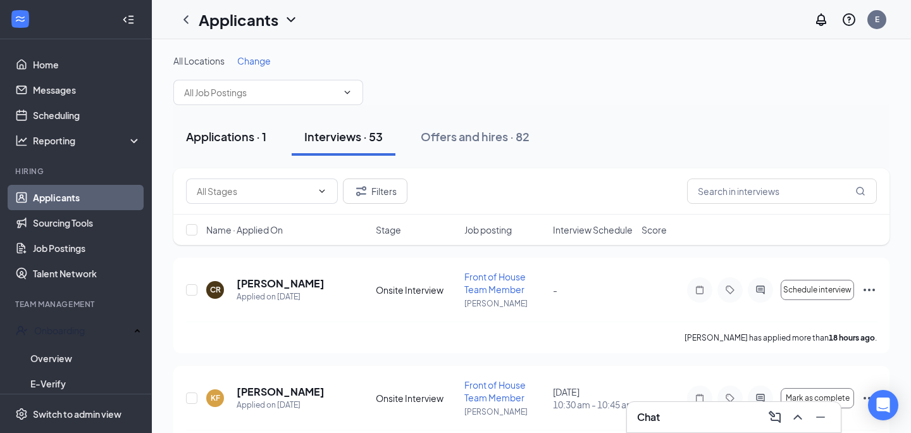
click at [219, 150] on button "Applications · 1" at bounding box center [226, 137] width 106 height 38
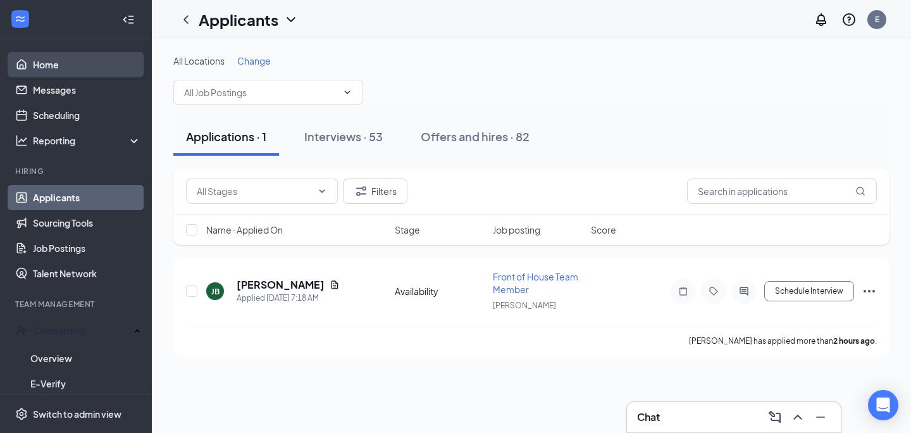
click at [96, 59] on link "Home" at bounding box center [87, 64] width 108 height 25
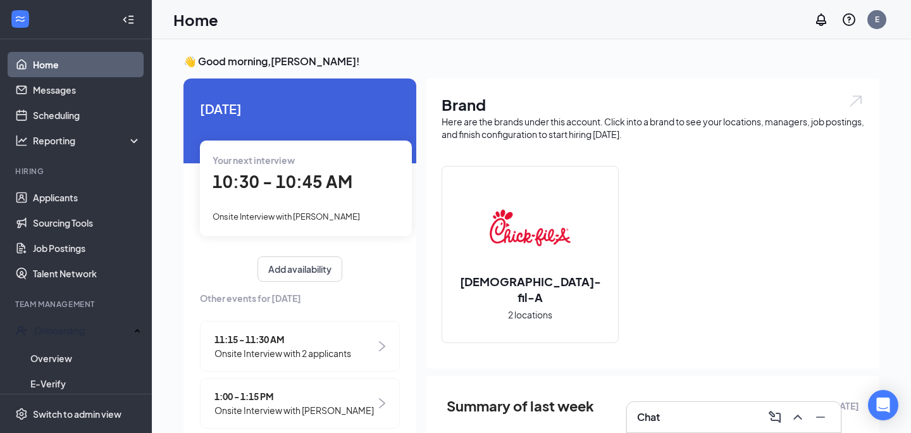
click at [281, 300] on span "Other events for [DATE]" at bounding box center [300, 298] width 200 height 14
click at [308, 195] on div "10:30 - 10:45 AM" at bounding box center [306, 182] width 187 height 26
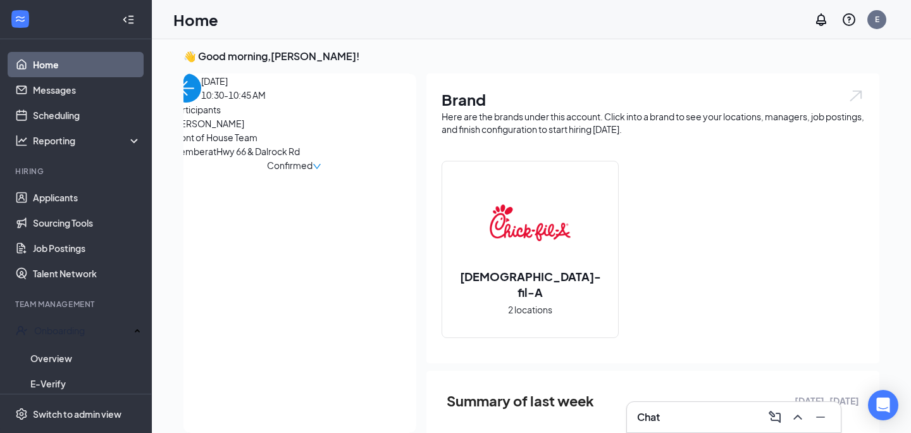
click at [197, 96] on img "back-button" at bounding box center [186, 87] width 29 height 29
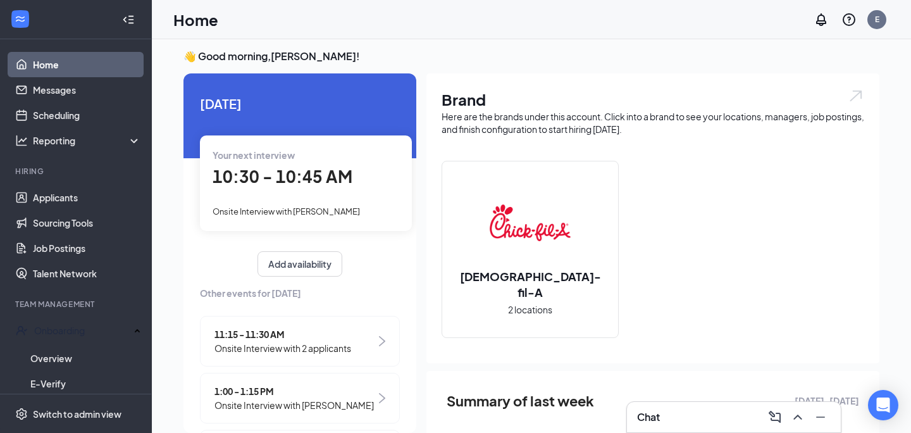
scroll to position [0, 0]
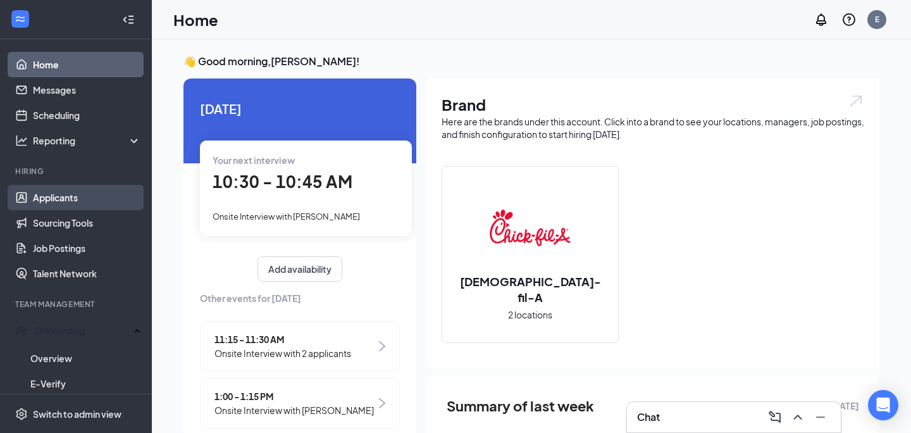
click at [54, 188] on link "Applicants" at bounding box center [87, 197] width 108 height 25
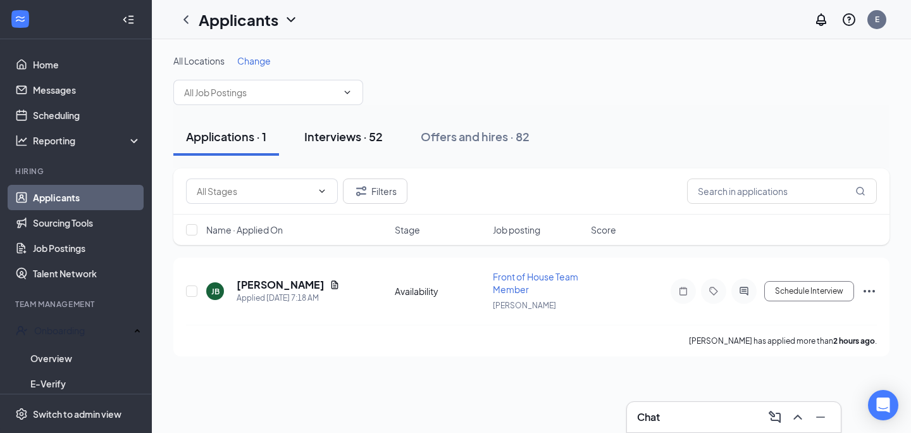
click at [375, 132] on div "Interviews · 52" at bounding box center [343, 136] width 78 height 16
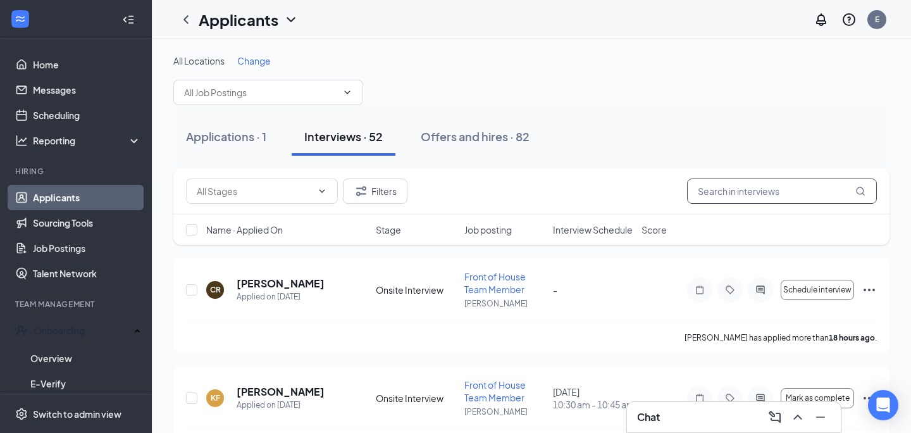
click at [735, 189] on input "text" at bounding box center [782, 190] width 190 height 25
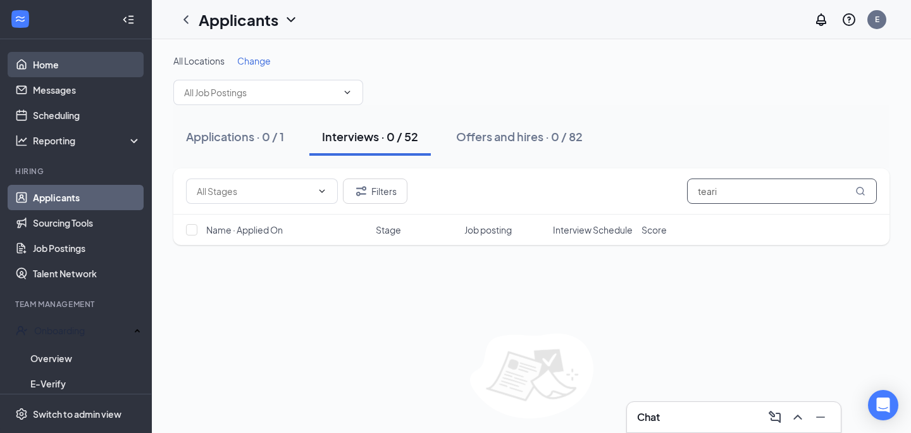
type input "teari"
click at [96, 63] on link "Home" at bounding box center [87, 64] width 108 height 25
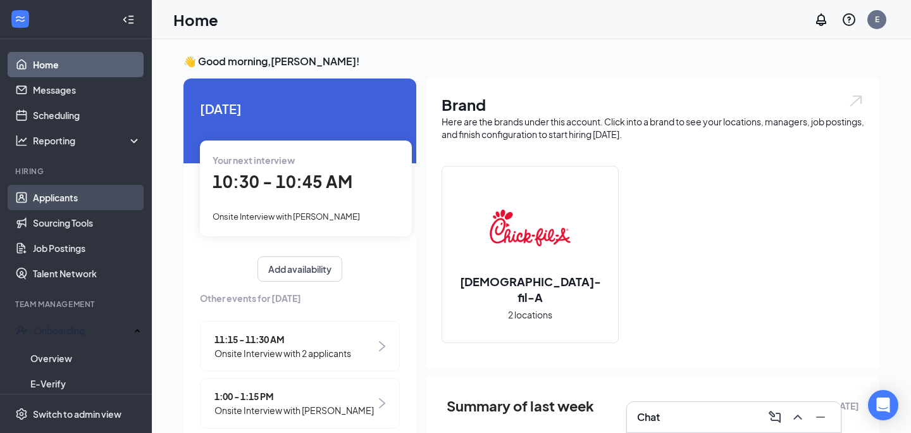
click at [103, 194] on link "Applicants" at bounding box center [87, 197] width 108 height 25
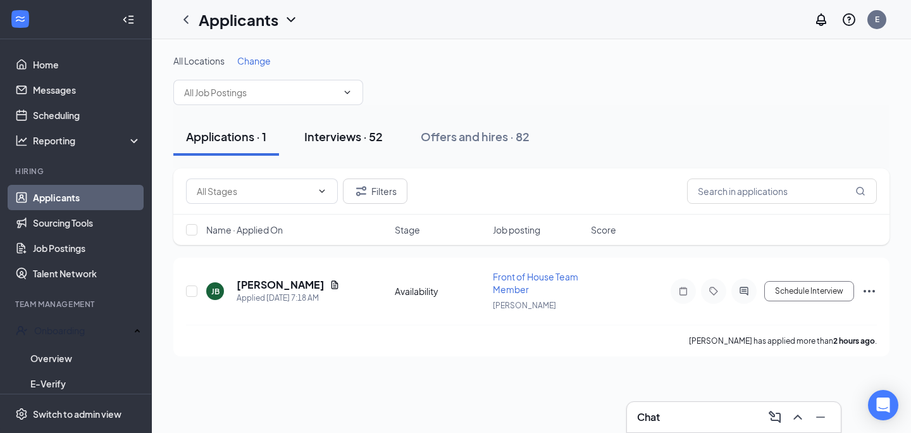
click at [345, 146] on button "Interviews · 52" at bounding box center [344, 137] width 104 height 38
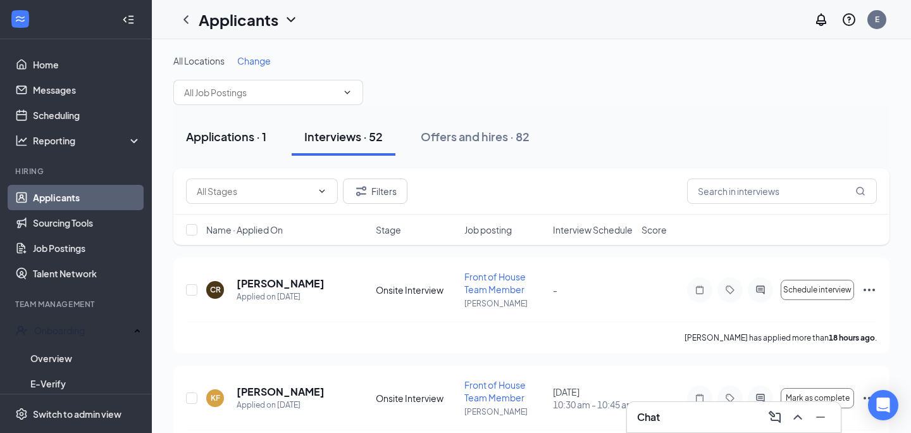
click at [255, 135] on div "Applications · 1" at bounding box center [226, 136] width 80 height 16
